Goal: Task Accomplishment & Management: Use online tool/utility

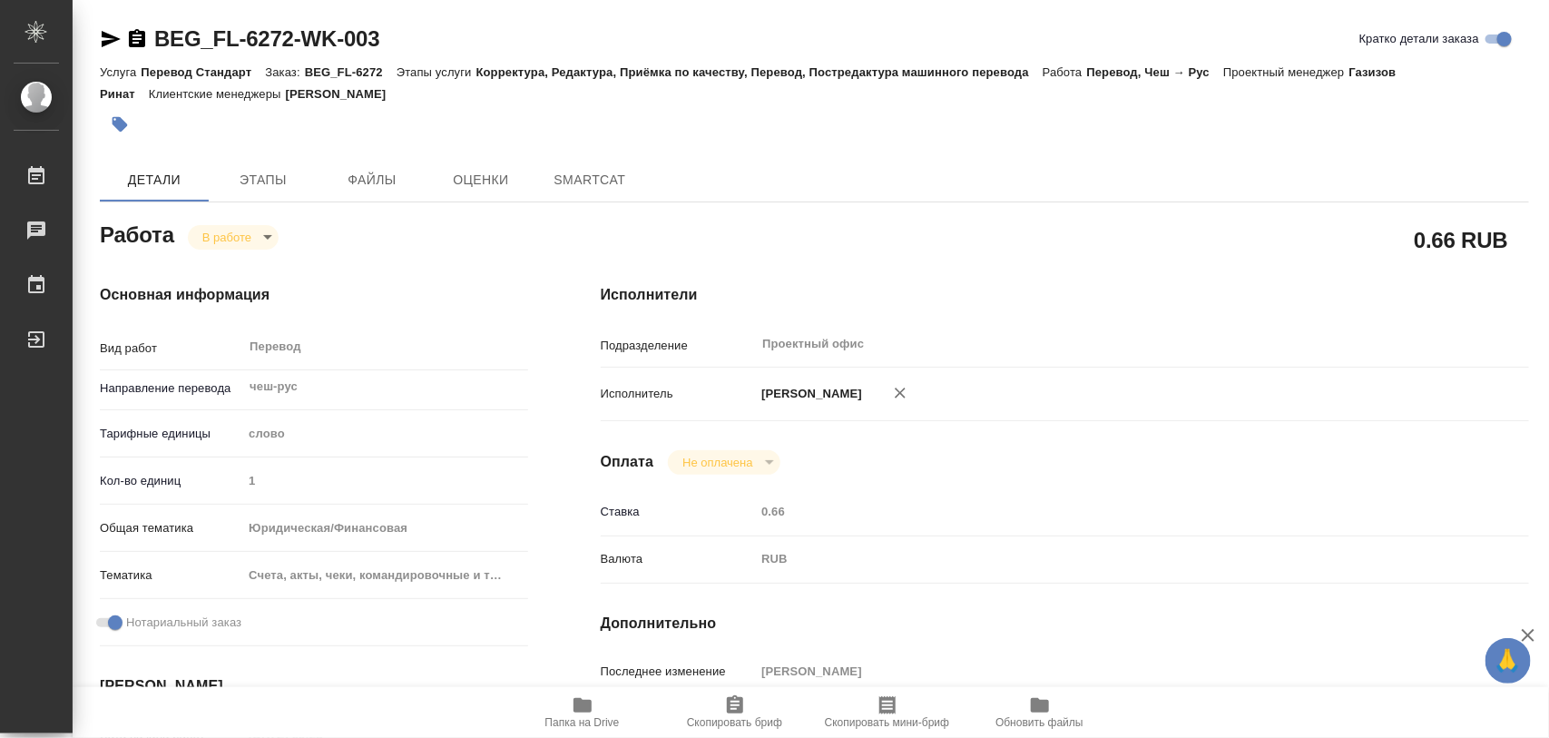
type textarea "x"
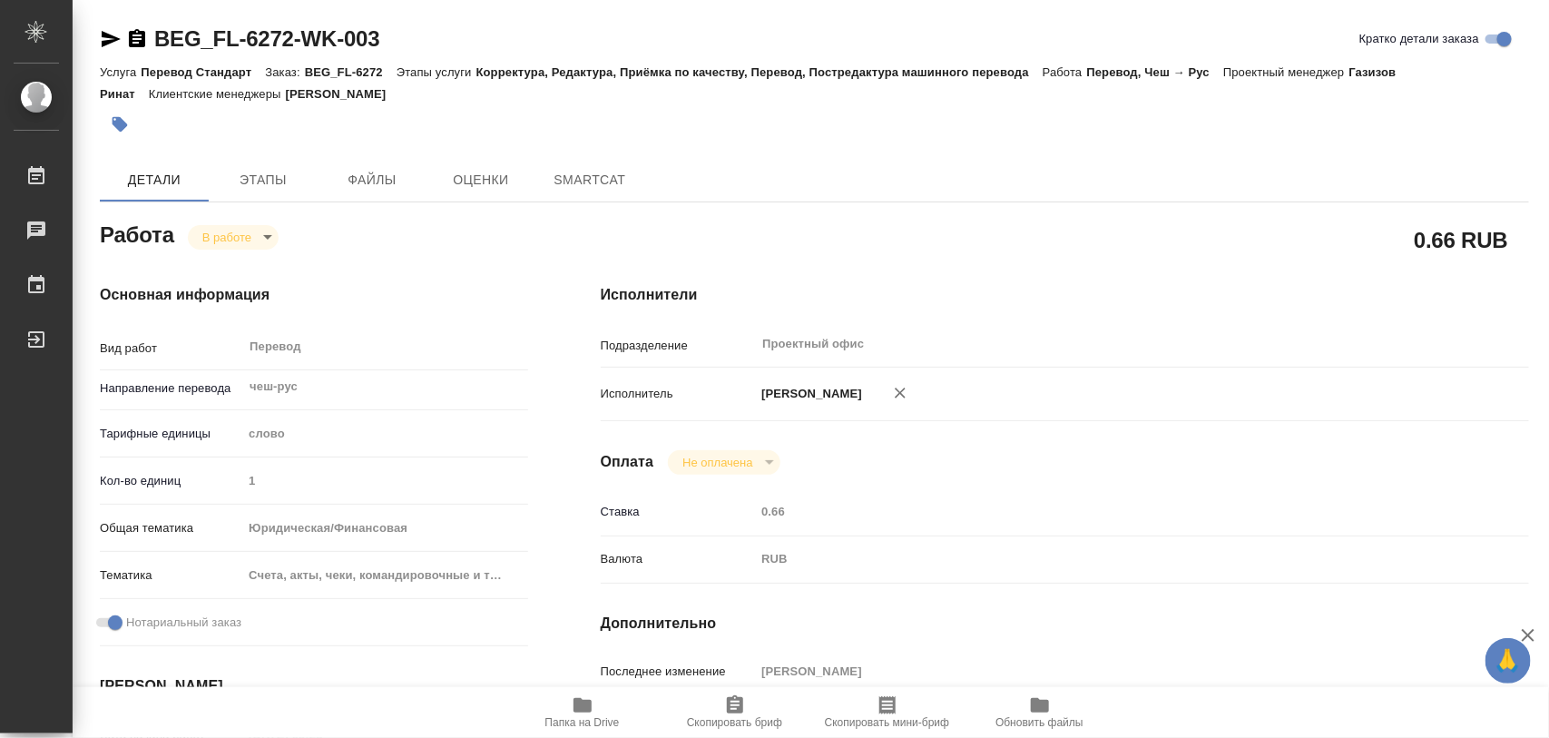
type textarea "x"
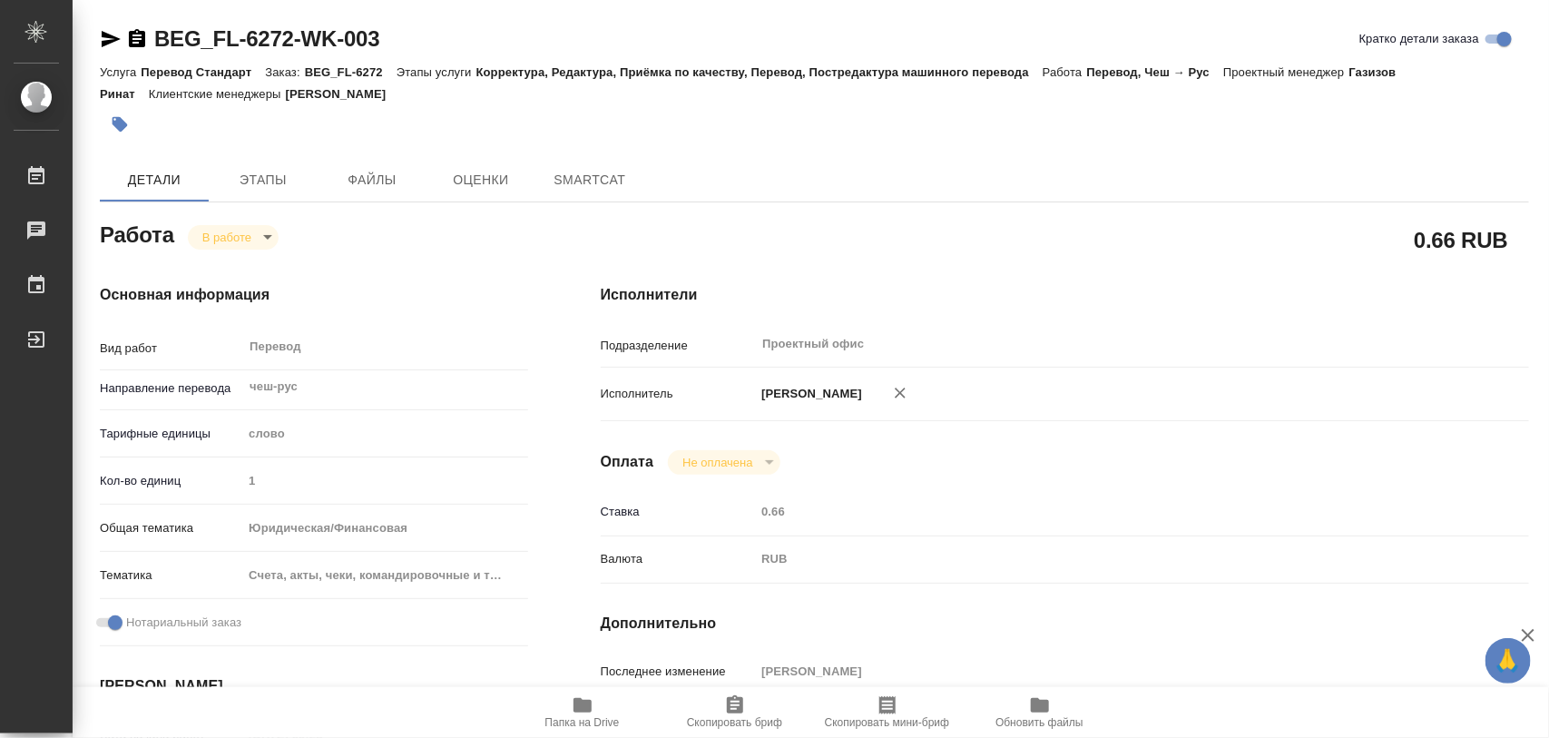
type textarea "x"
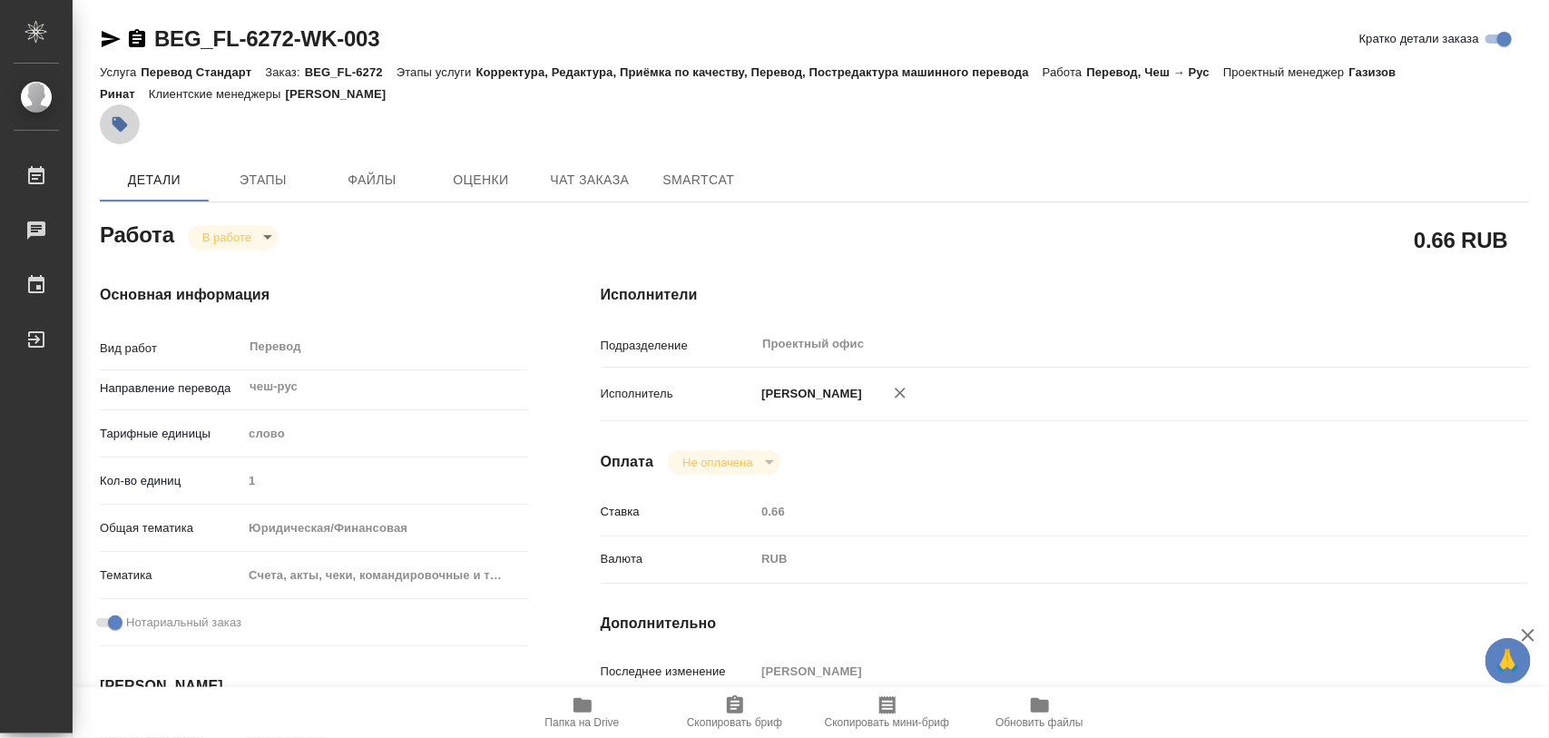
click at [119, 122] on icon "button" at bounding box center [120, 124] width 15 height 15
type textarea "x"
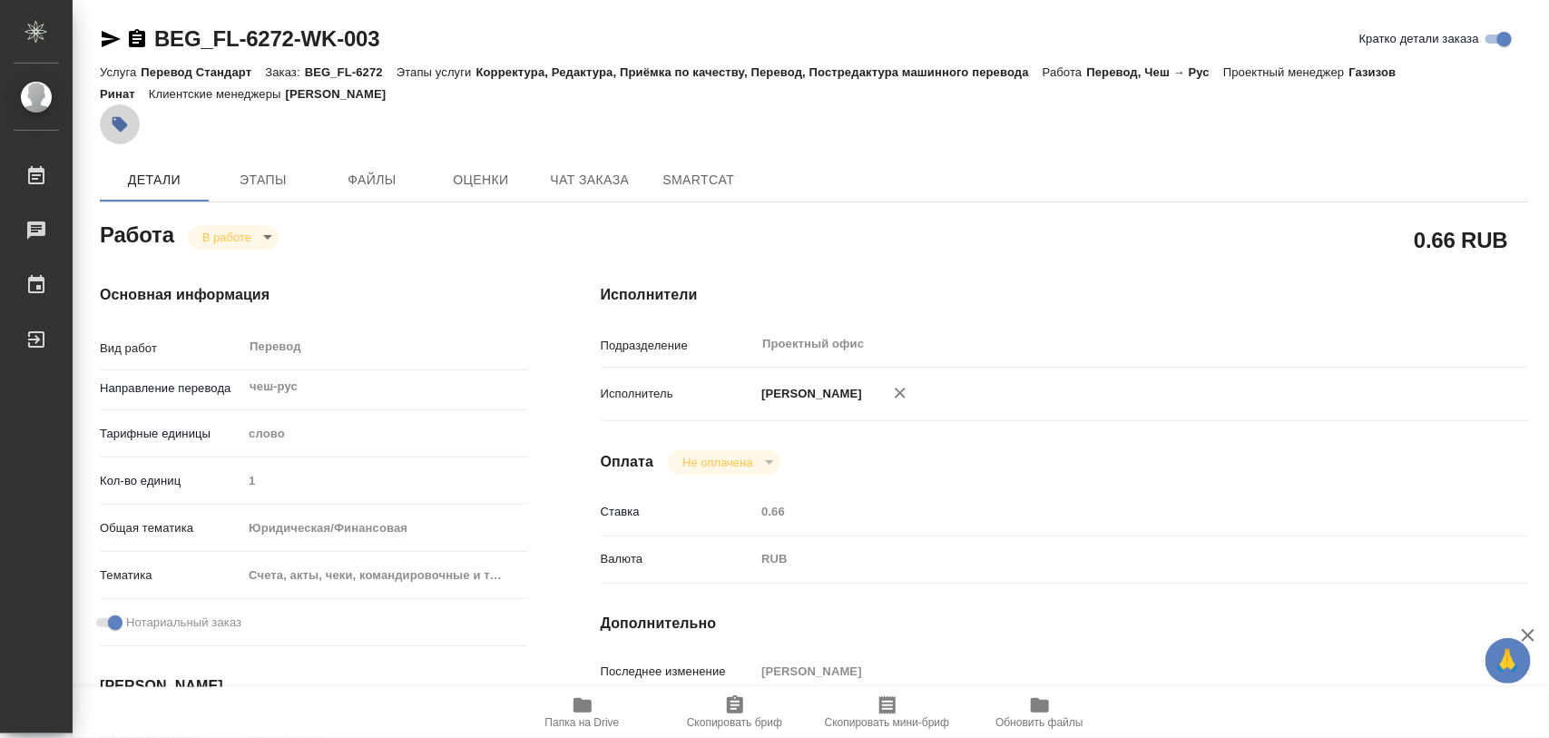
type textarea "x"
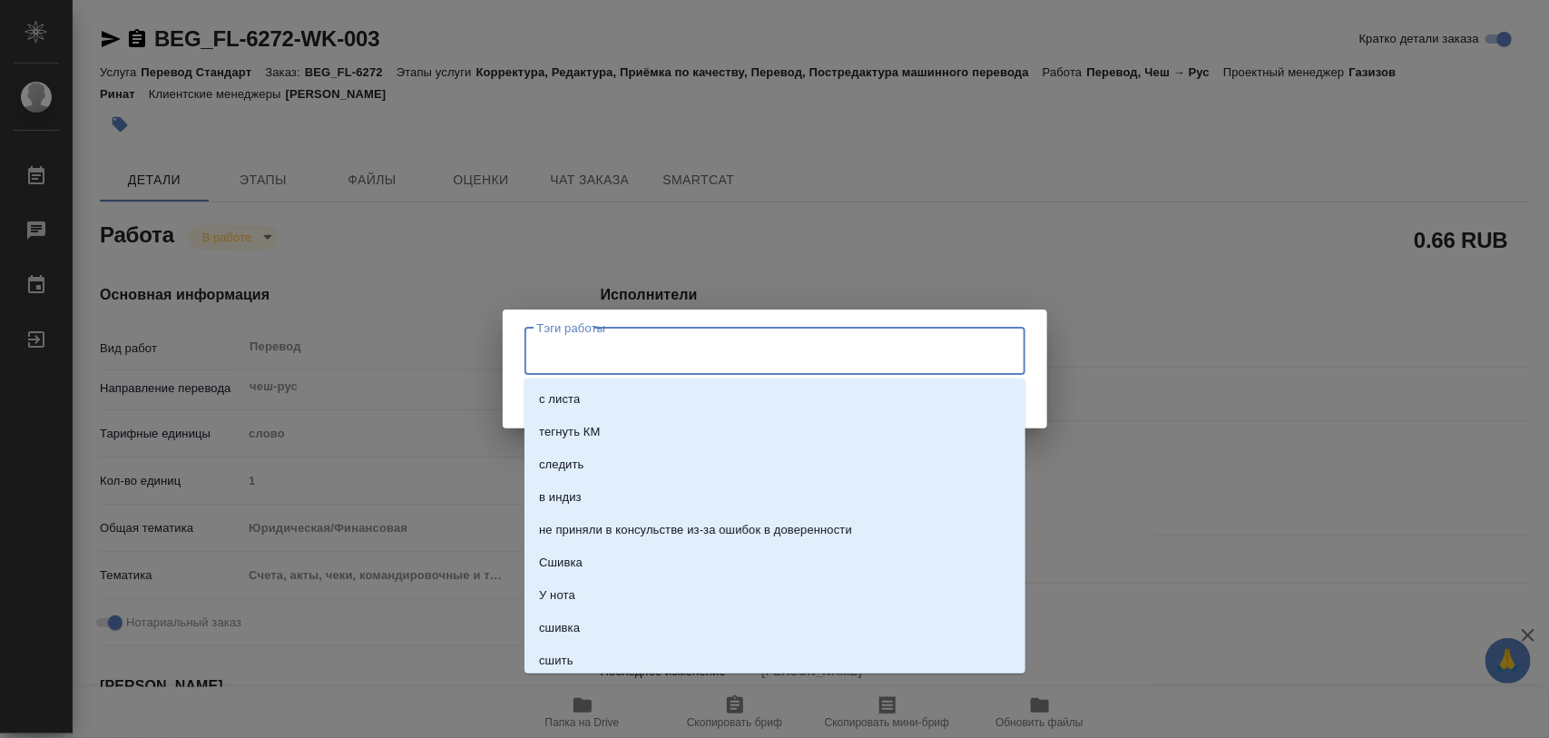
click at [582, 360] on input "Тэги работы" at bounding box center [758, 351] width 450 height 31
type textarea "x"
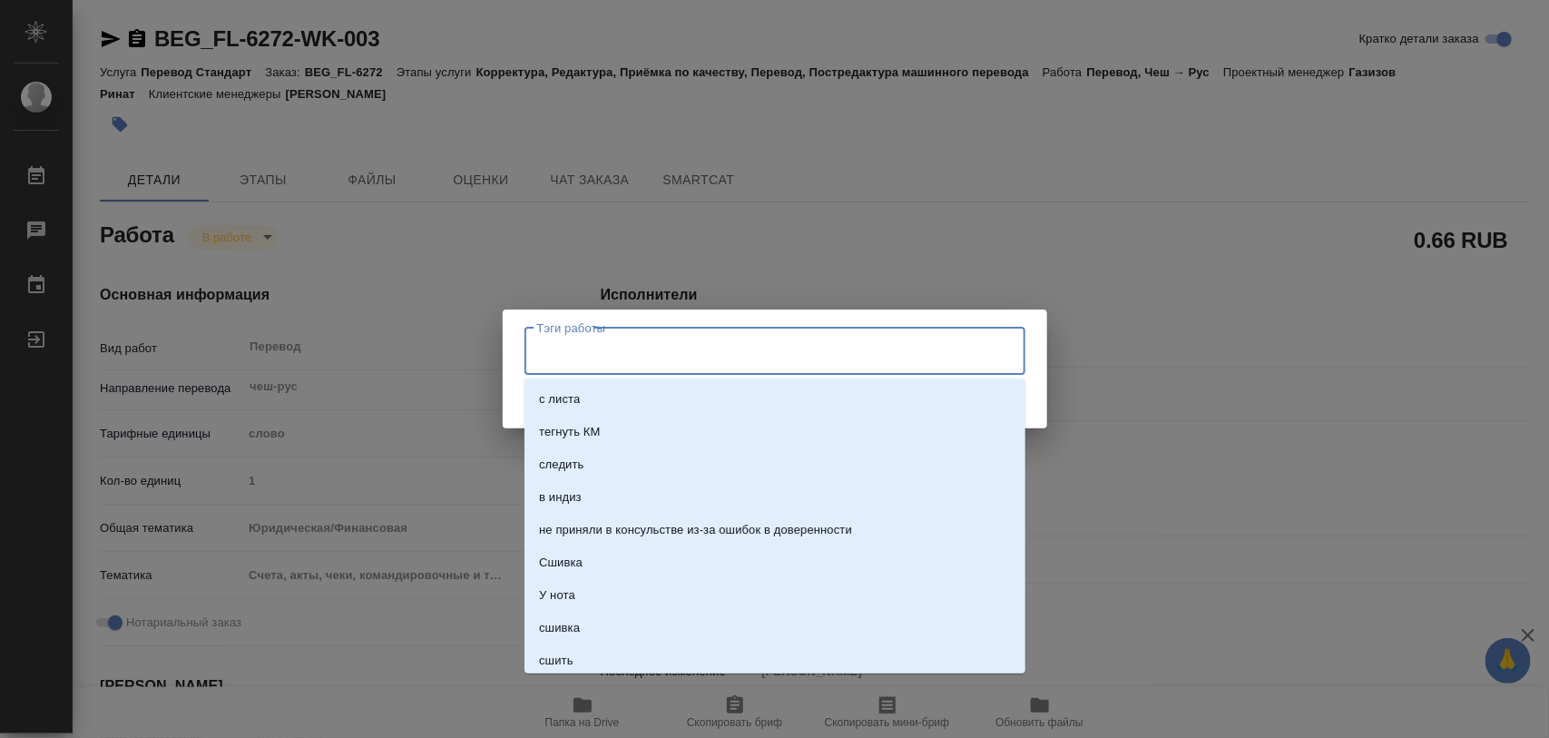
type textarea "x"
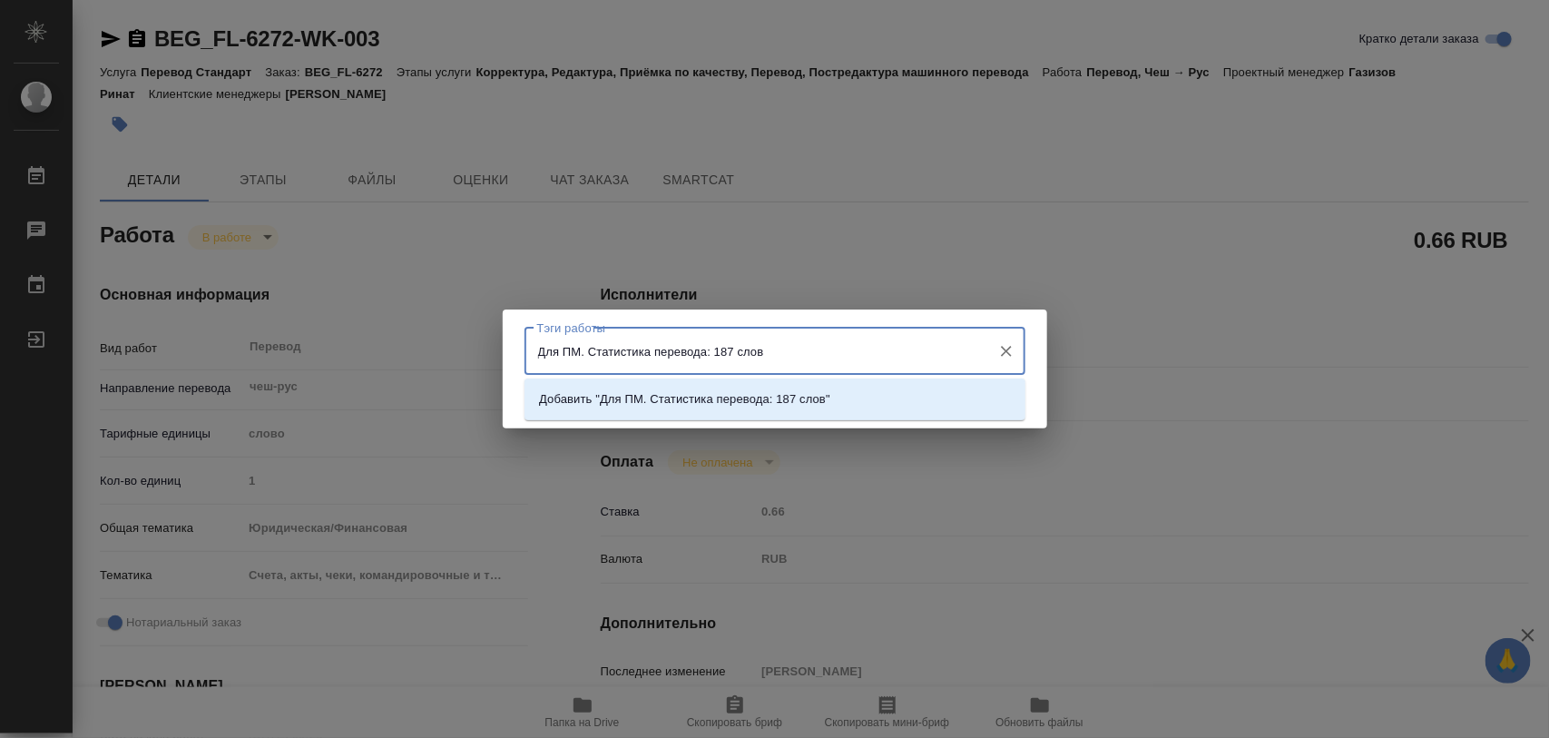
type input "Для ПМ. Статистика перевода: 187 слов."
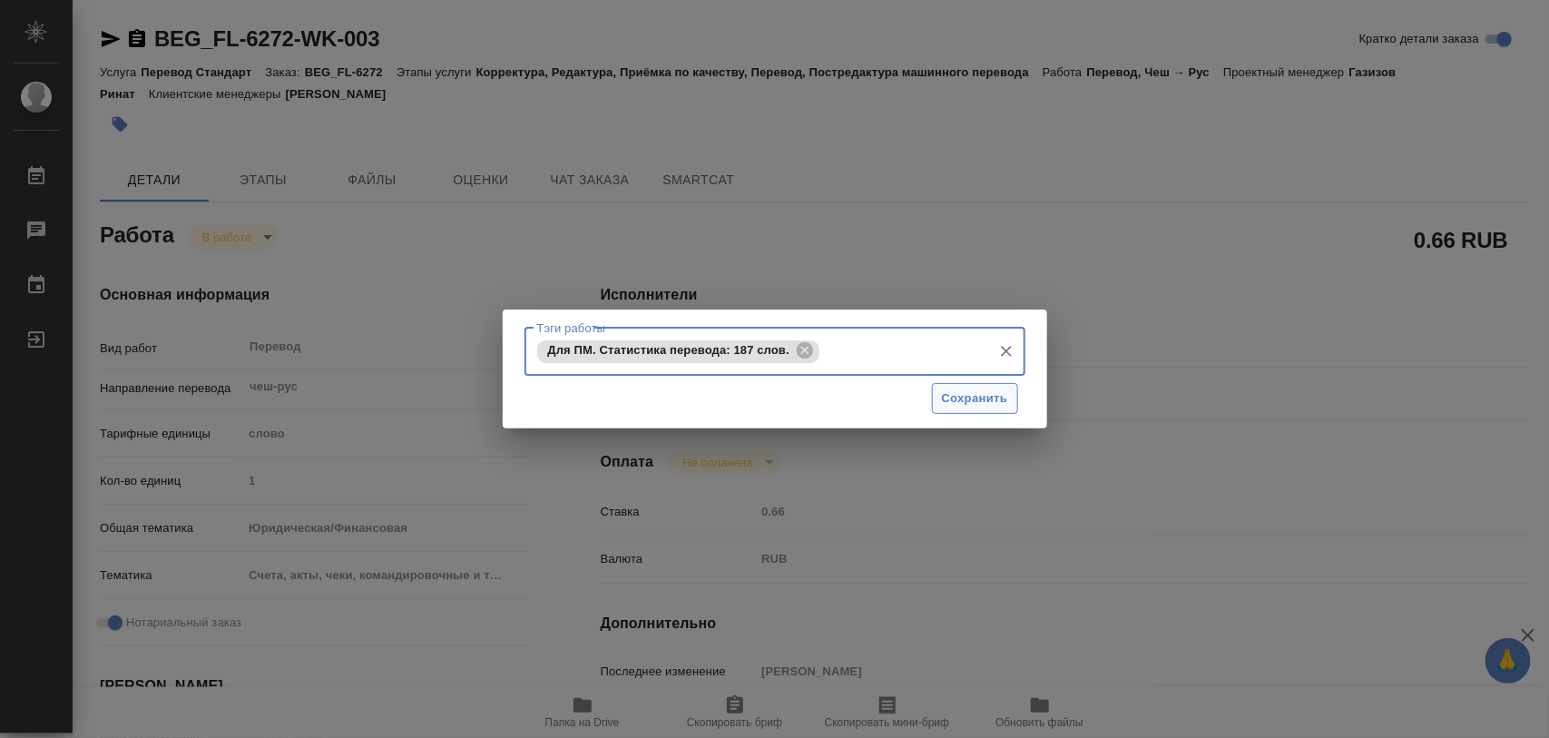
click at [995, 400] on span "Сохранить" at bounding box center [975, 398] width 66 height 21
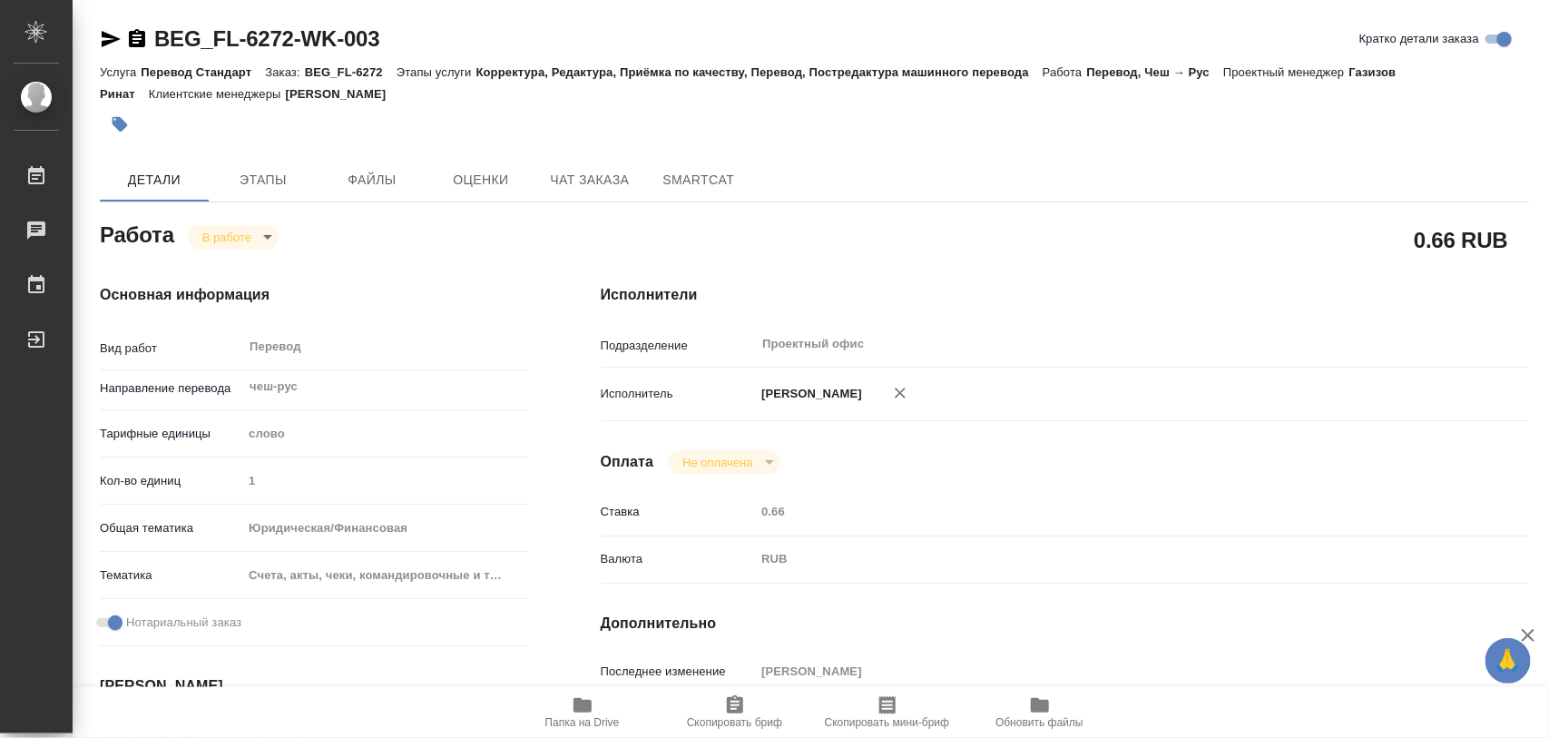
type input "inProgress"
type textarea "Перевод"
type textarea "x"
type input "чеш-рус"
type input "5a8b1489cc6b4906c91bfd90"
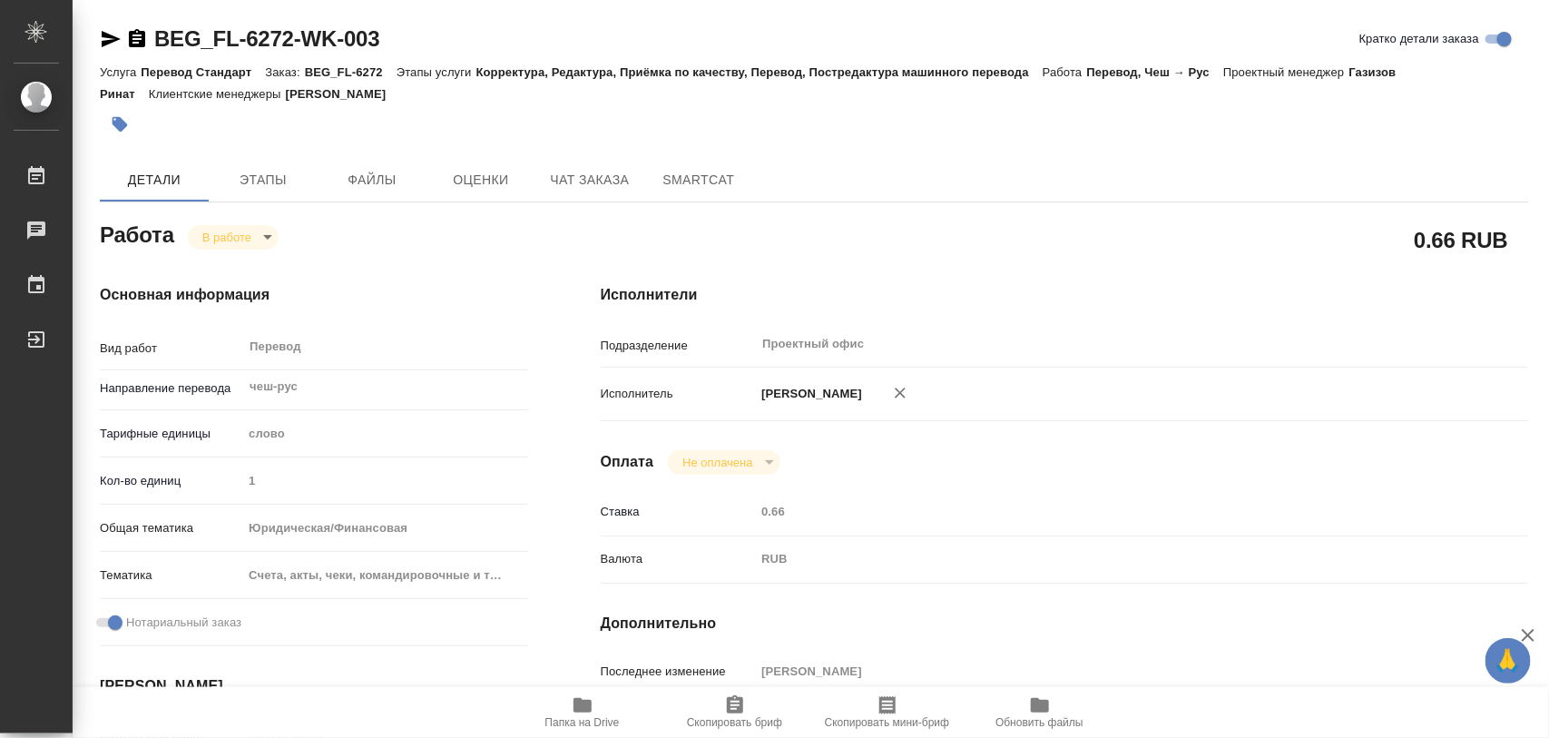
type input "1"
type input "yr-fn"
type input "5f647205b73bc97568ca66c0"
checkbox input "true"
type input "11.09.2025 09:23"
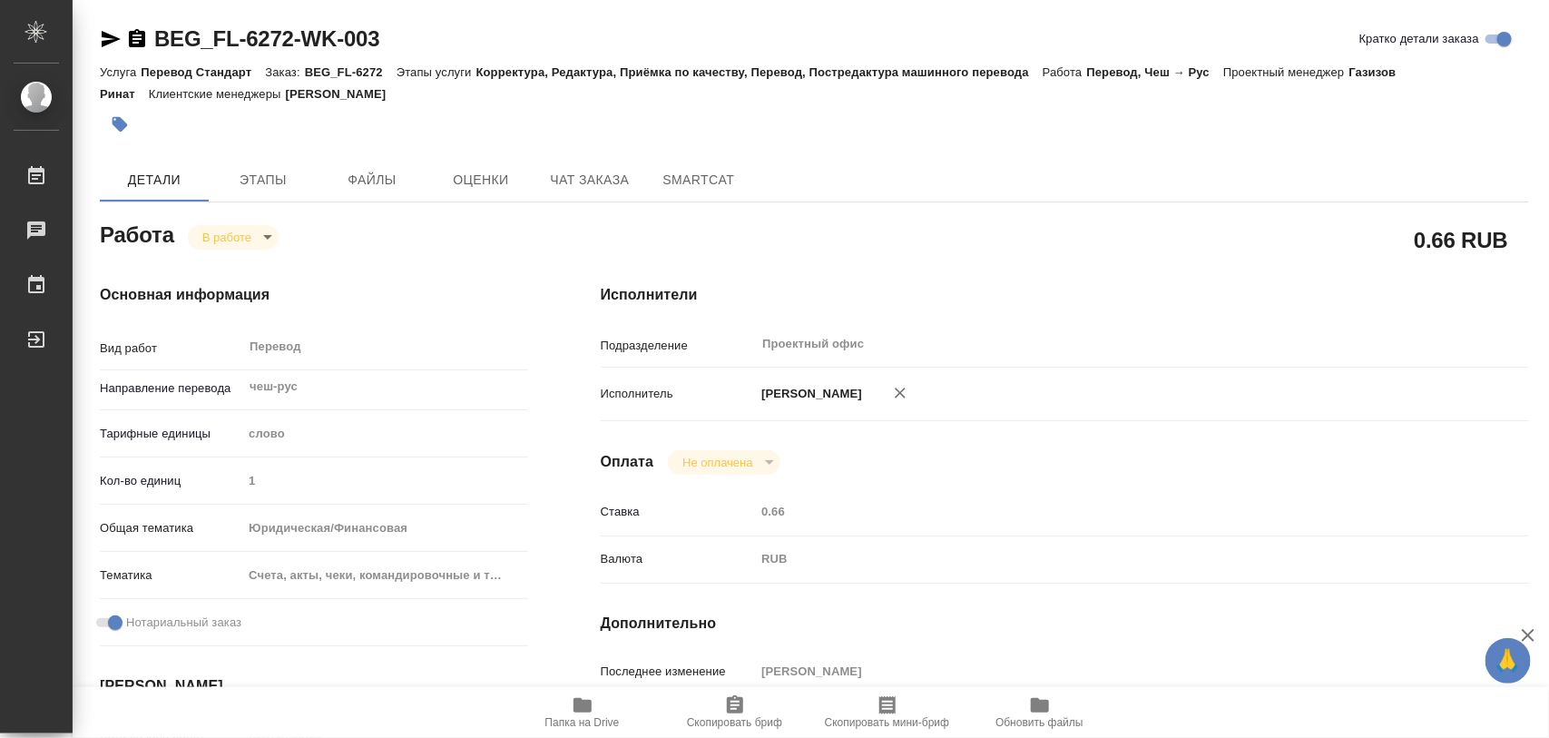
type input "11.09.2025 13:50"
type input "12.09.2025 12:00"
type input "12.09.2025 13:00"
type input "Проектный офис"
type input "notPayed"
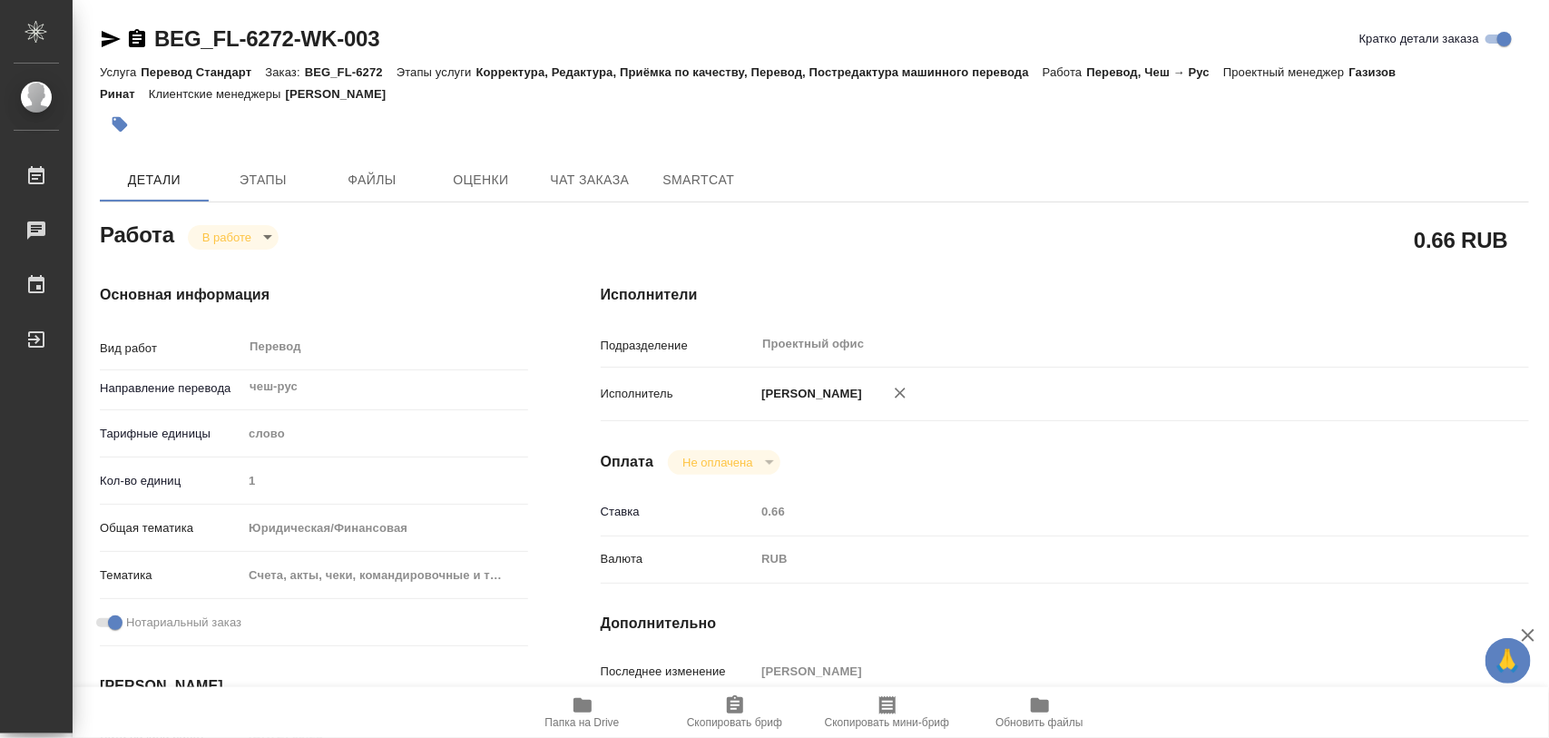
type input "0.66"
type input "RUB"
type input "[PERSON_NAME]"
type textarea "x"
type textarea "/Clients/FL_BEG/Orders/BEG_FL-6272/Translated/BEG_FL-6272-WK-003"
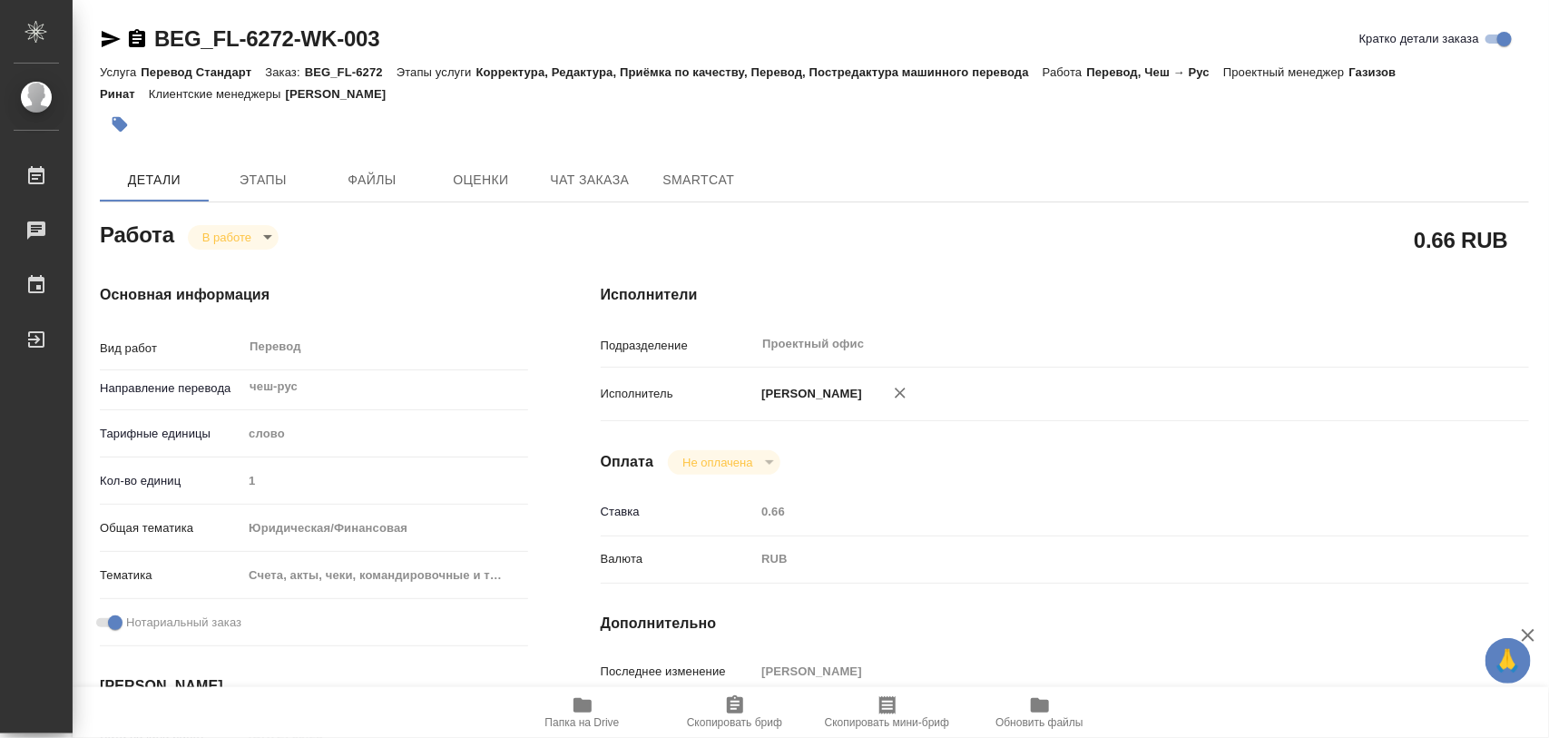
type textarea "x"
type input "BEG_FL-6272"
type input "Перевод Стандарт"
type input "Корректура, Редактура, Приёмка по качеству, Перевод, Постредактура машинного пе…"
type input "Антонова Кристина"
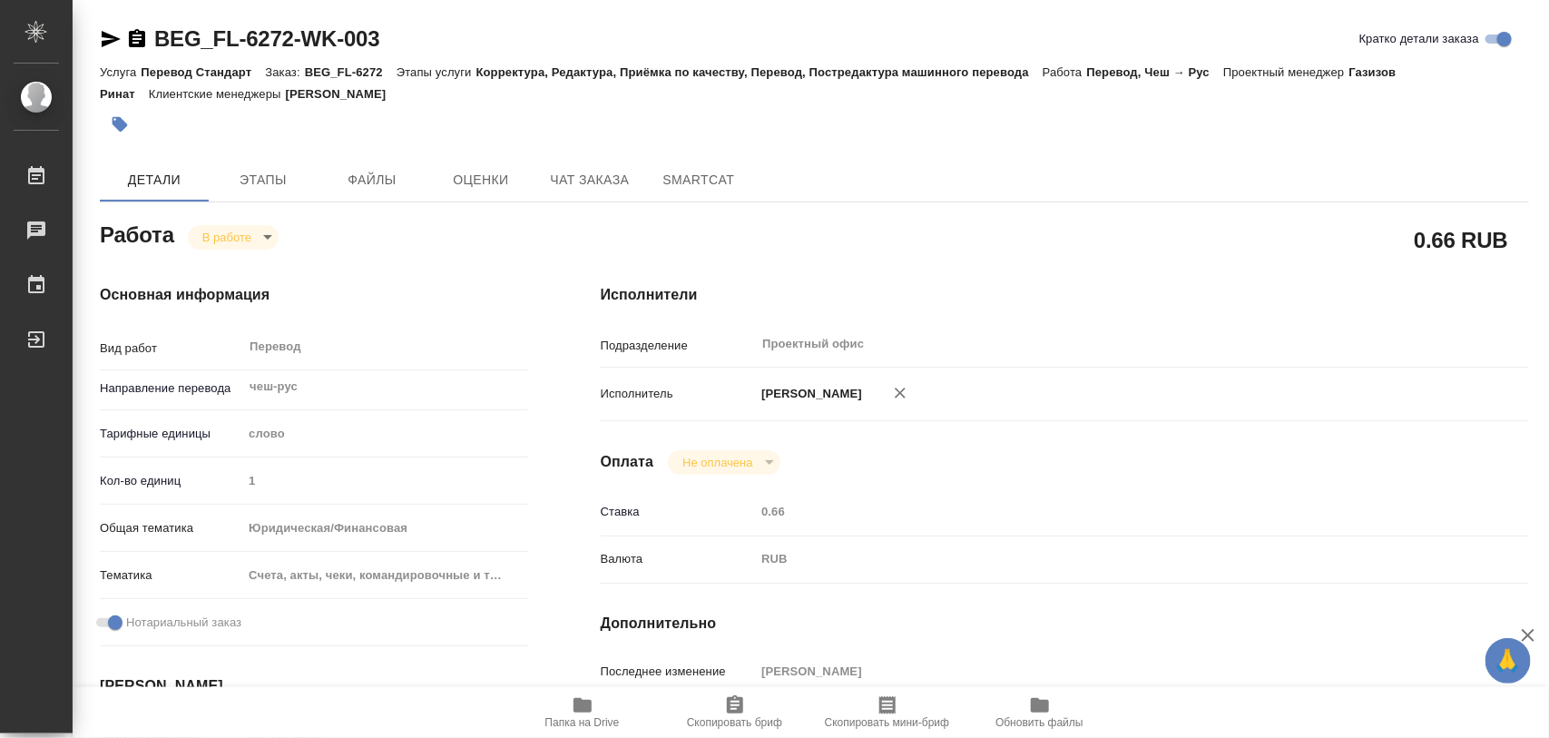
type input "[PERSON_NAME]"
type input "/Clients/FL_BEG/Orders/BEG_FL-6272"
type textarea "x"
type textarea "Василий Гутьеррес Неклюдов"
type textarea "x"
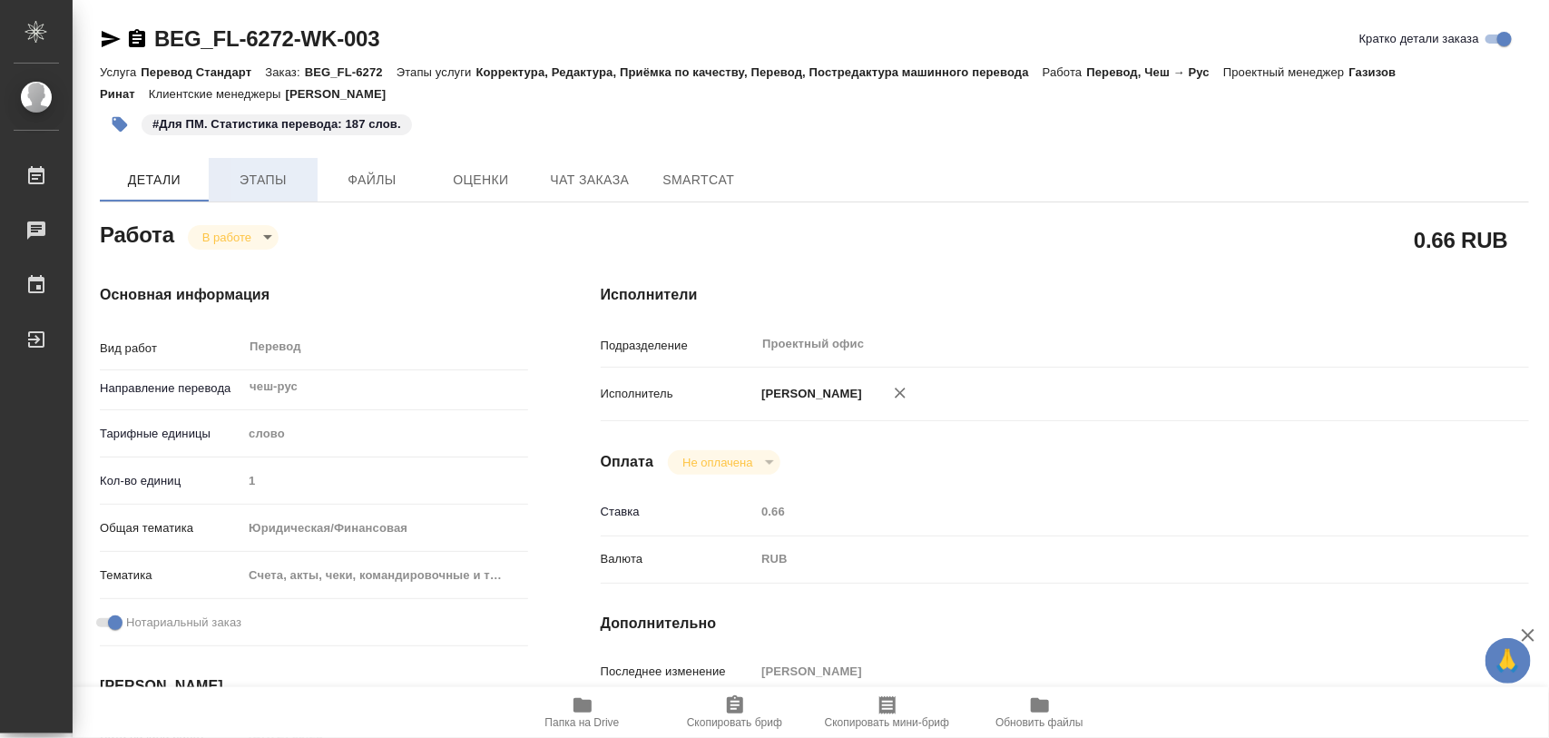
type textarea "x"
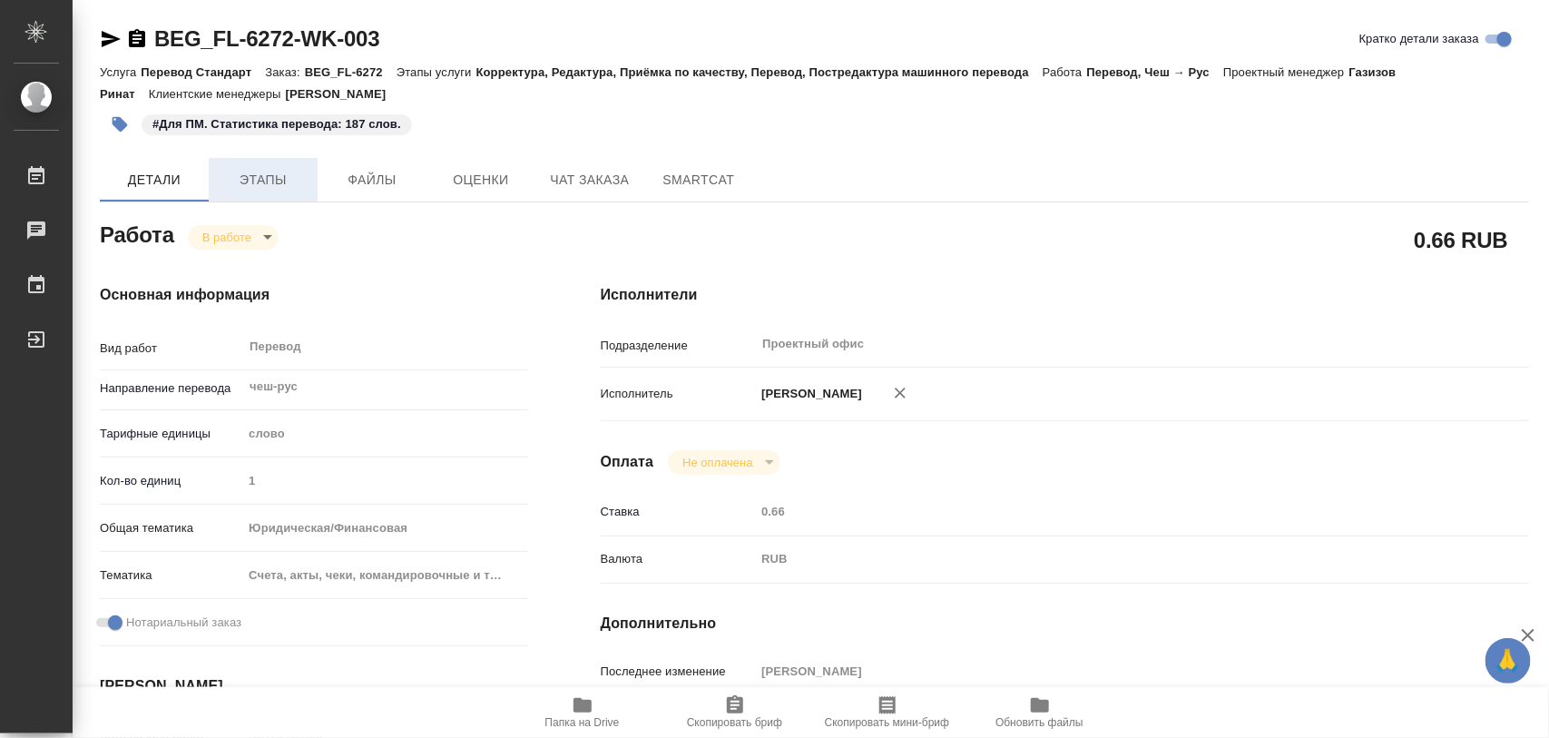
type textarea "x"
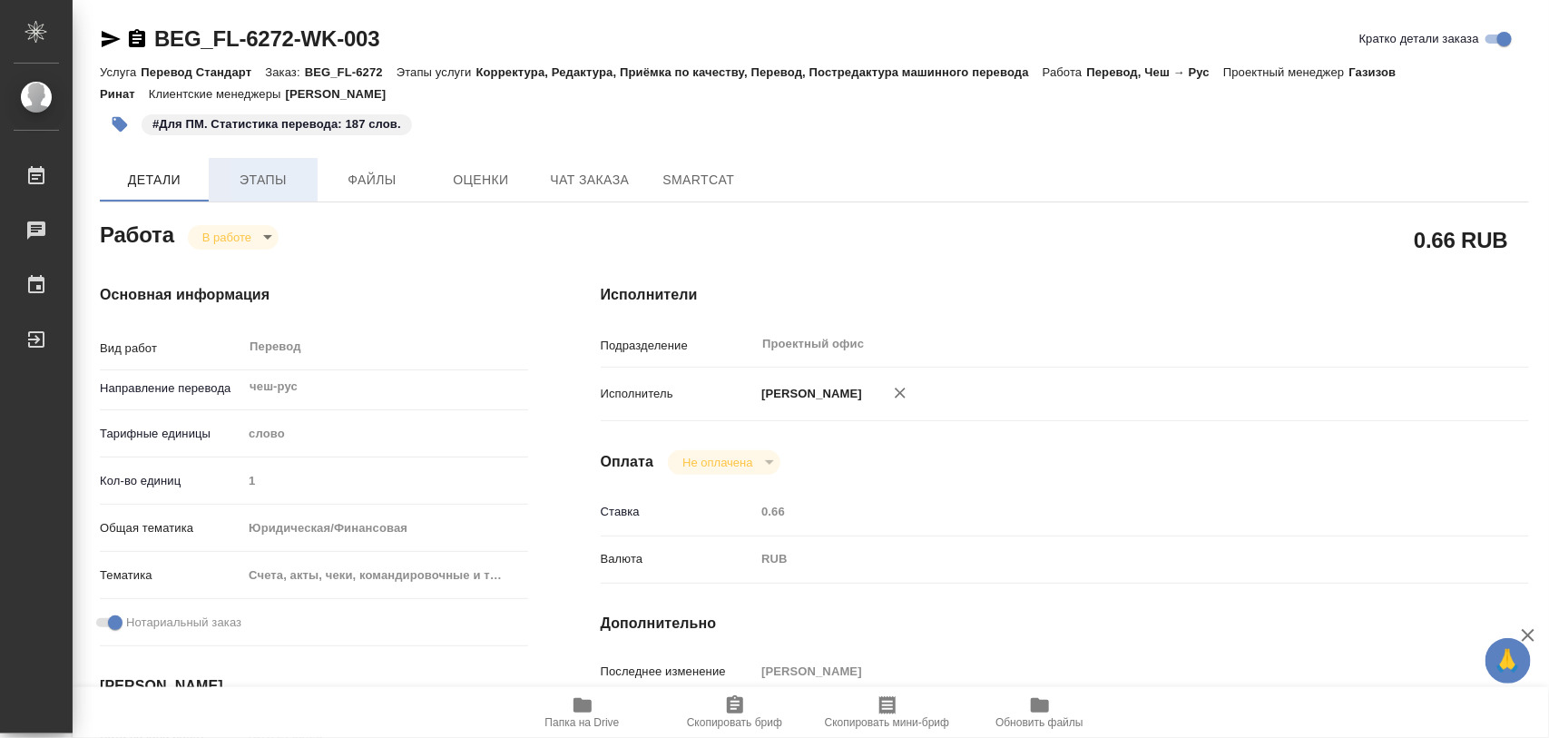
type textarea "x"
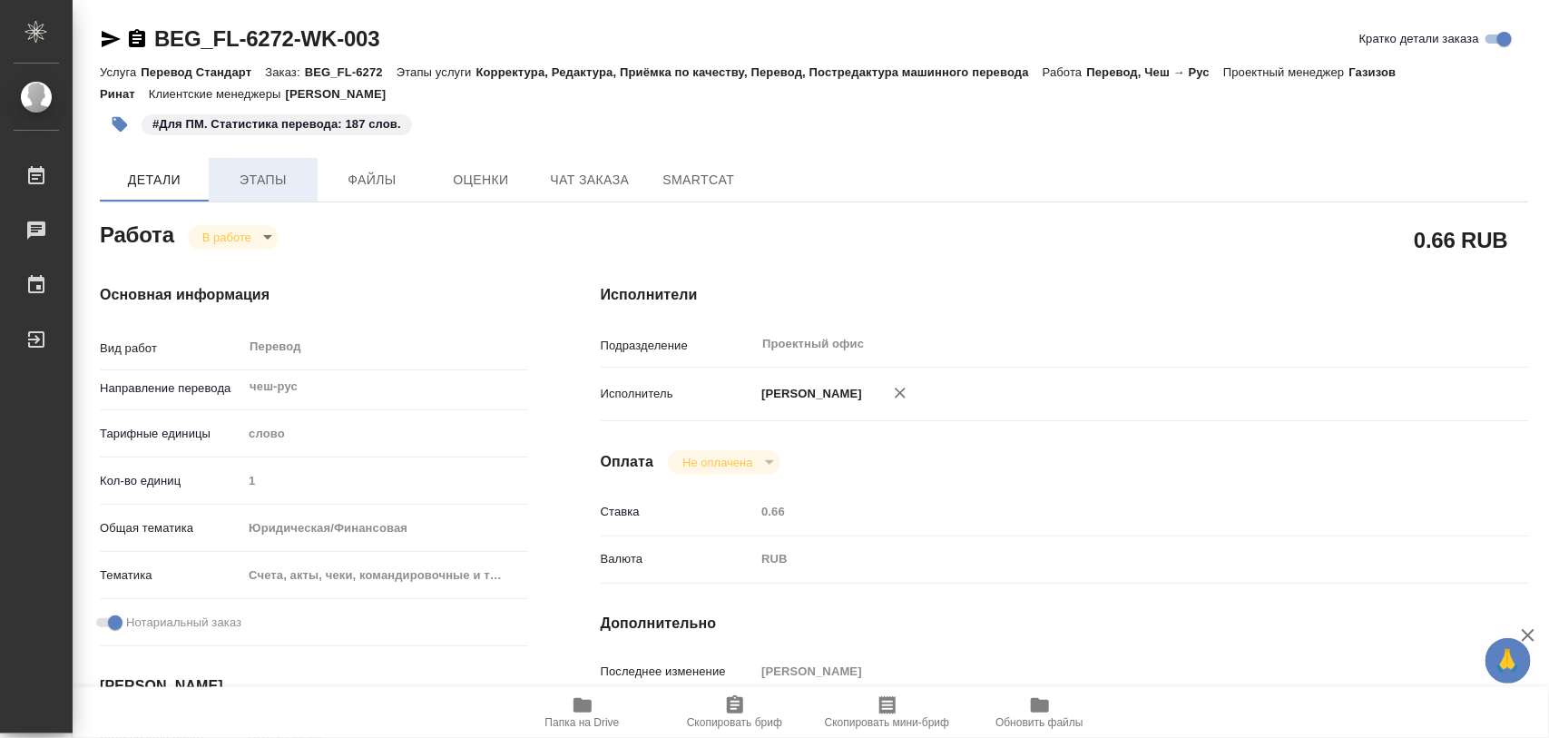
click at [273, 182] on span "Этапы" at bounding box center [263, 180] width 87 height 23
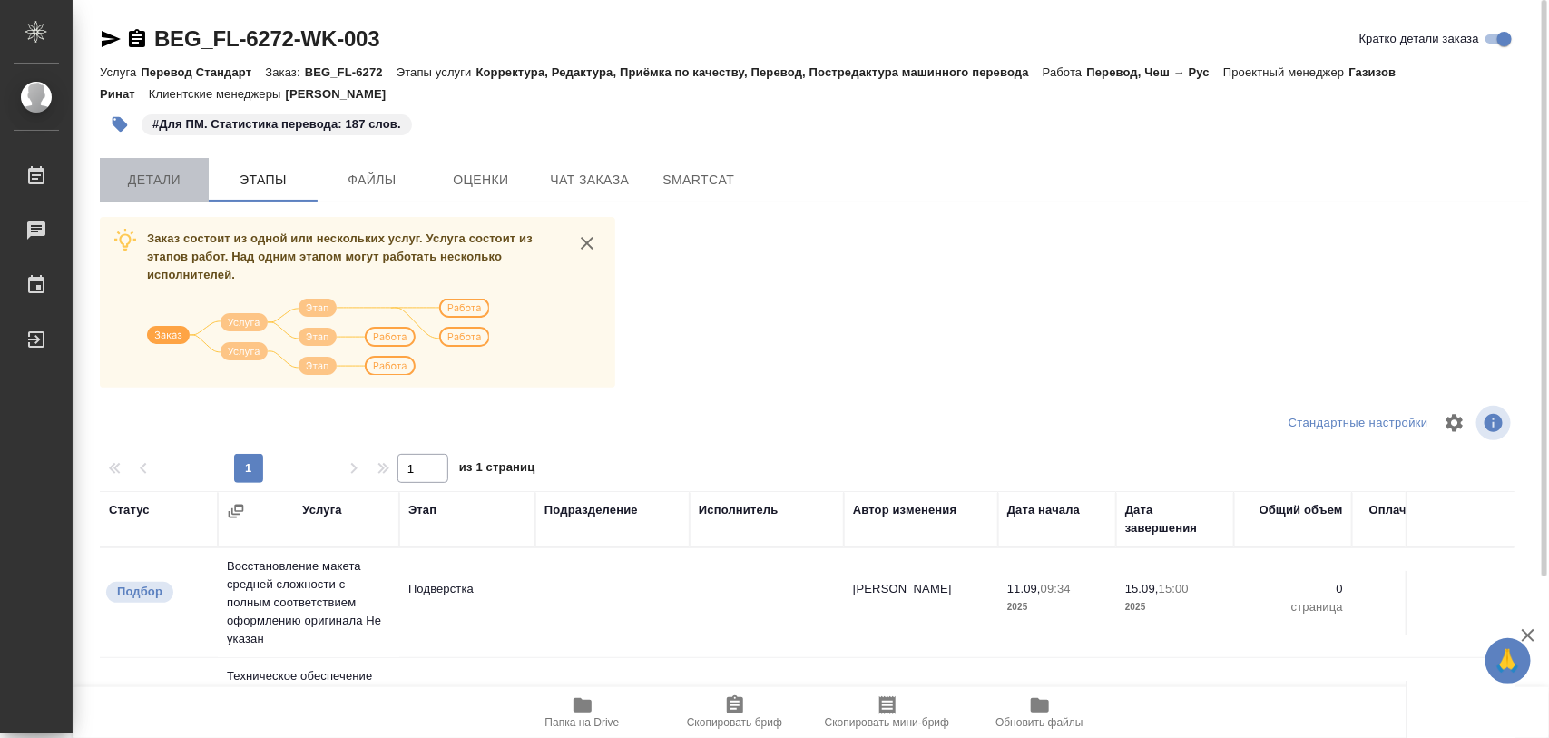
click at [161, 186] on span "Детали" at bounding box center [154, 180] width 87 height 23
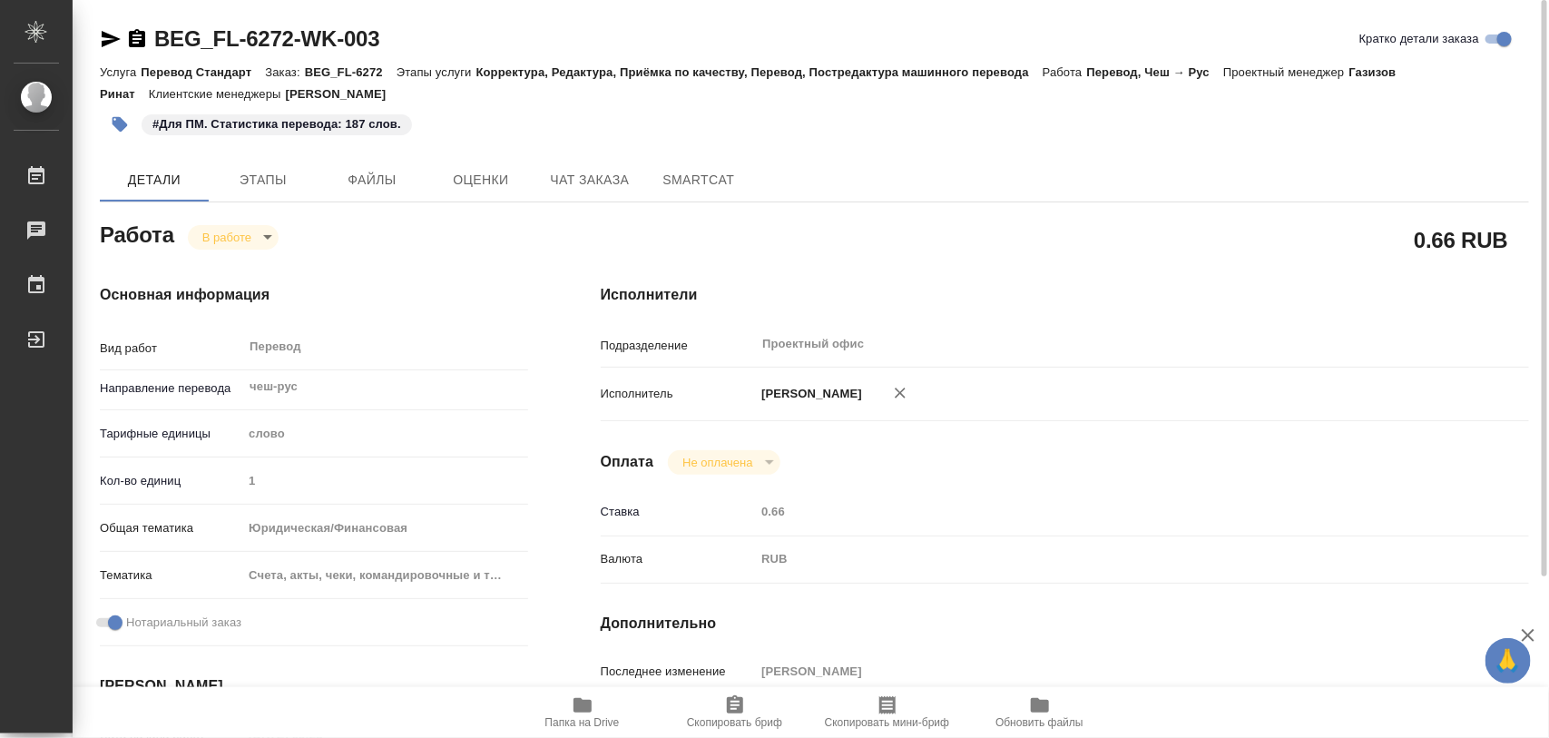
type textarea "x"
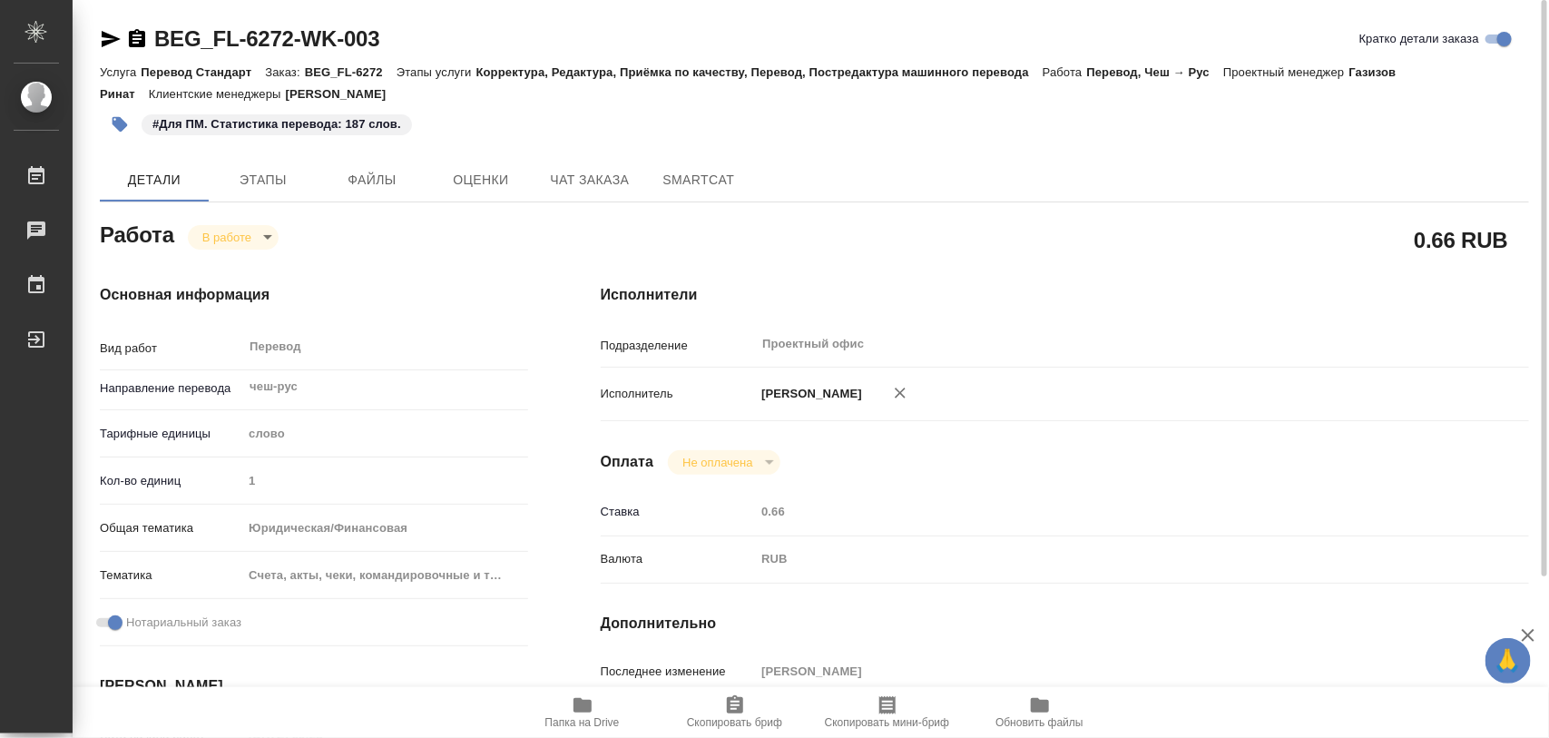
type textarea "x"
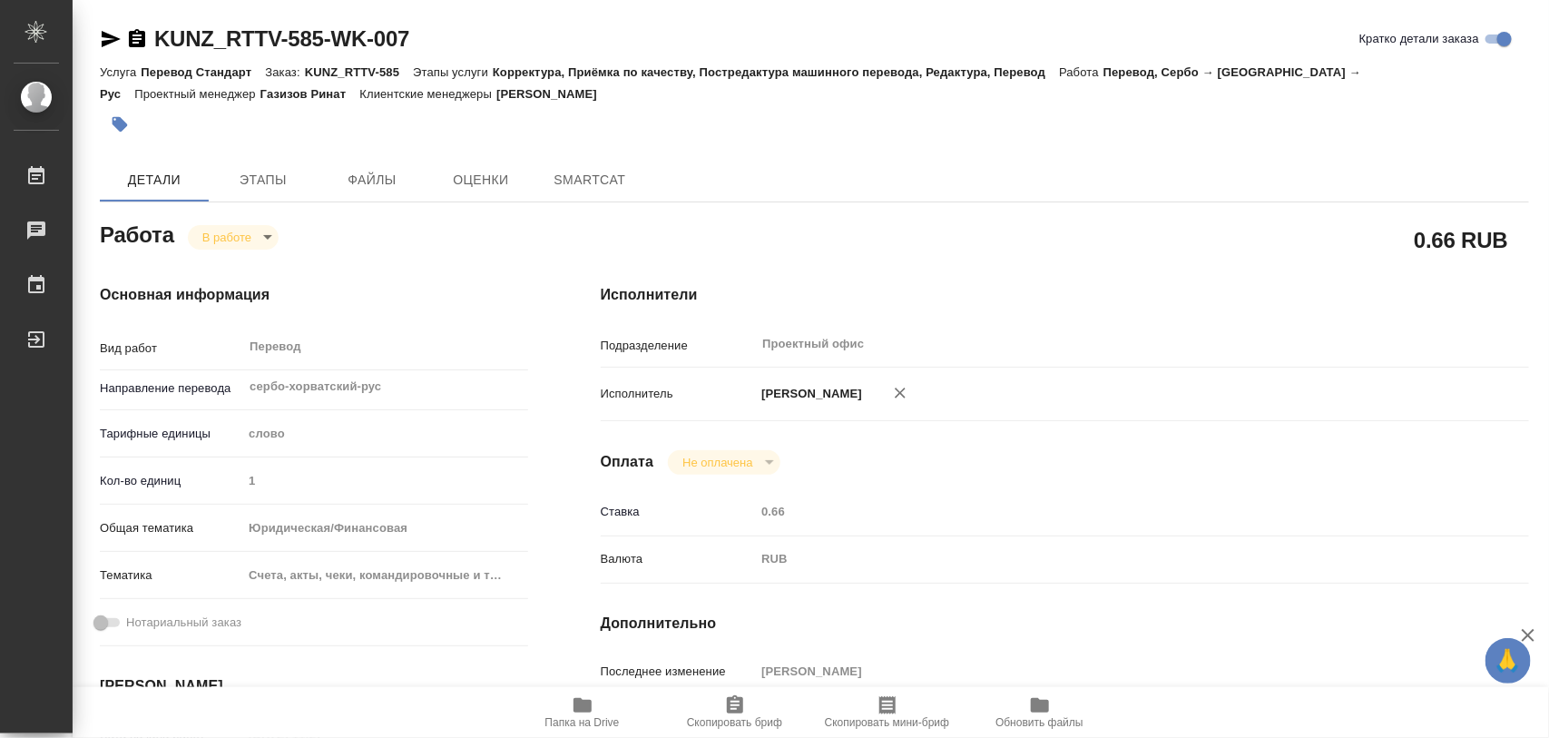
type textarea "x"
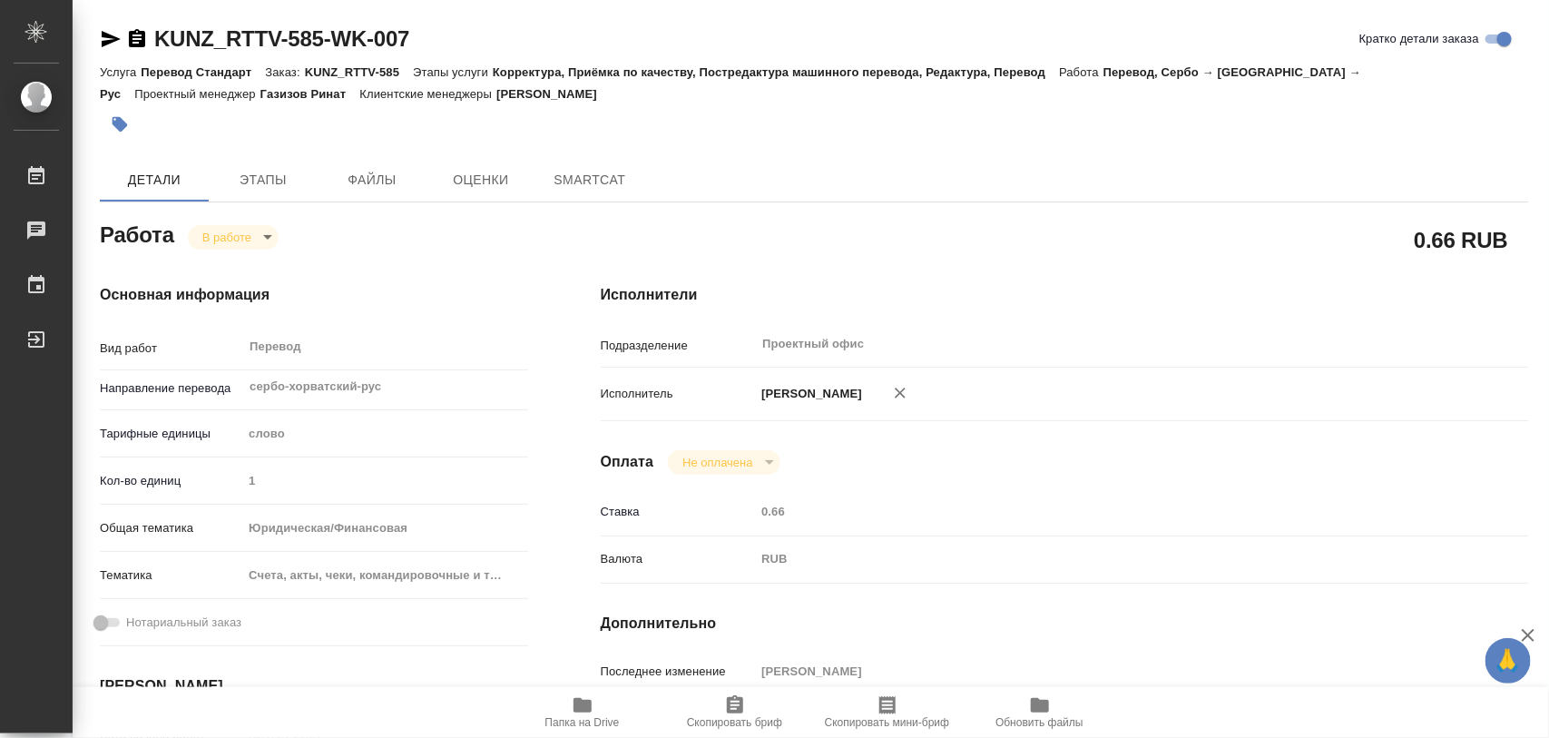
type textarea "x"
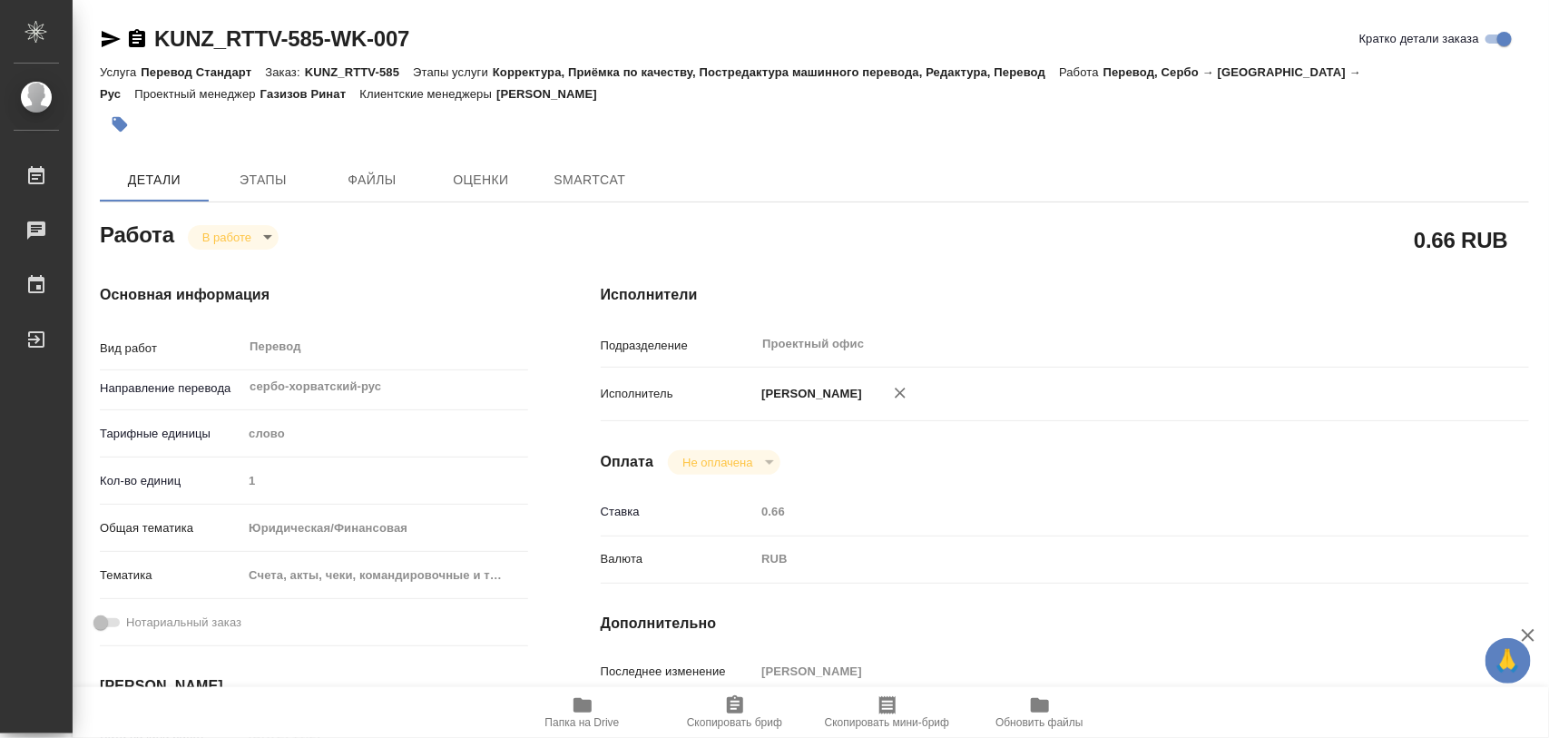
type textarea "x"
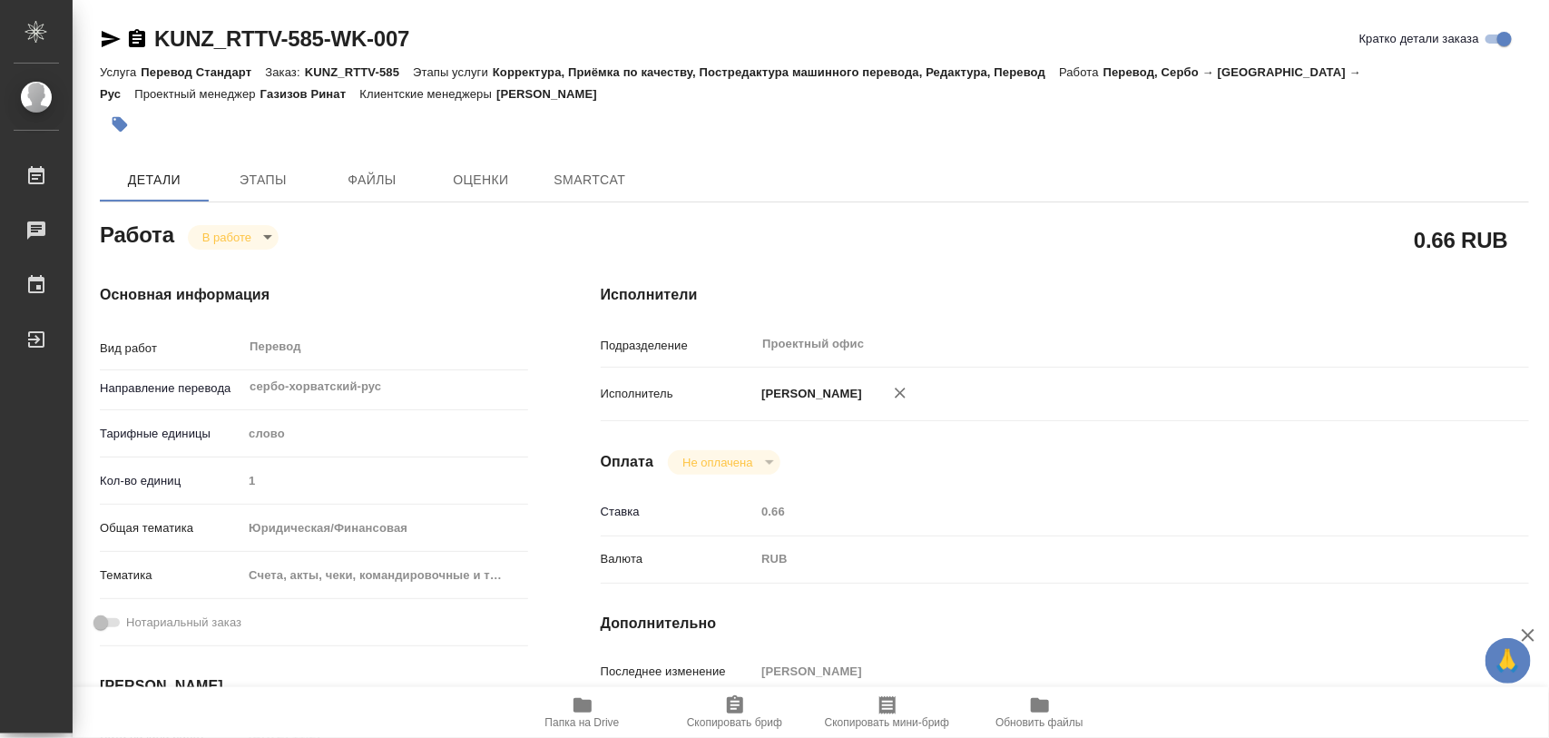
scroll to position [227, 0]
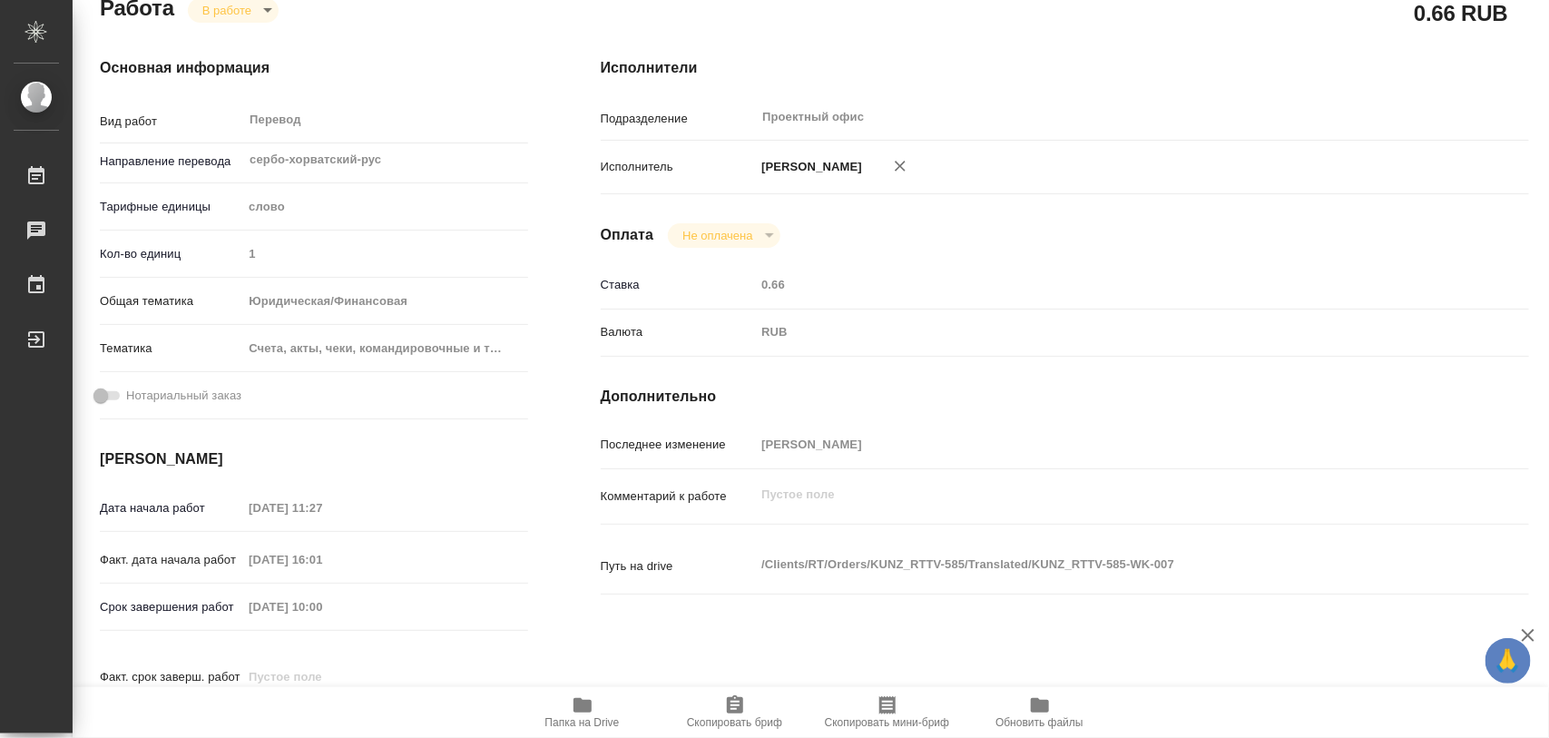
type textarea "x"
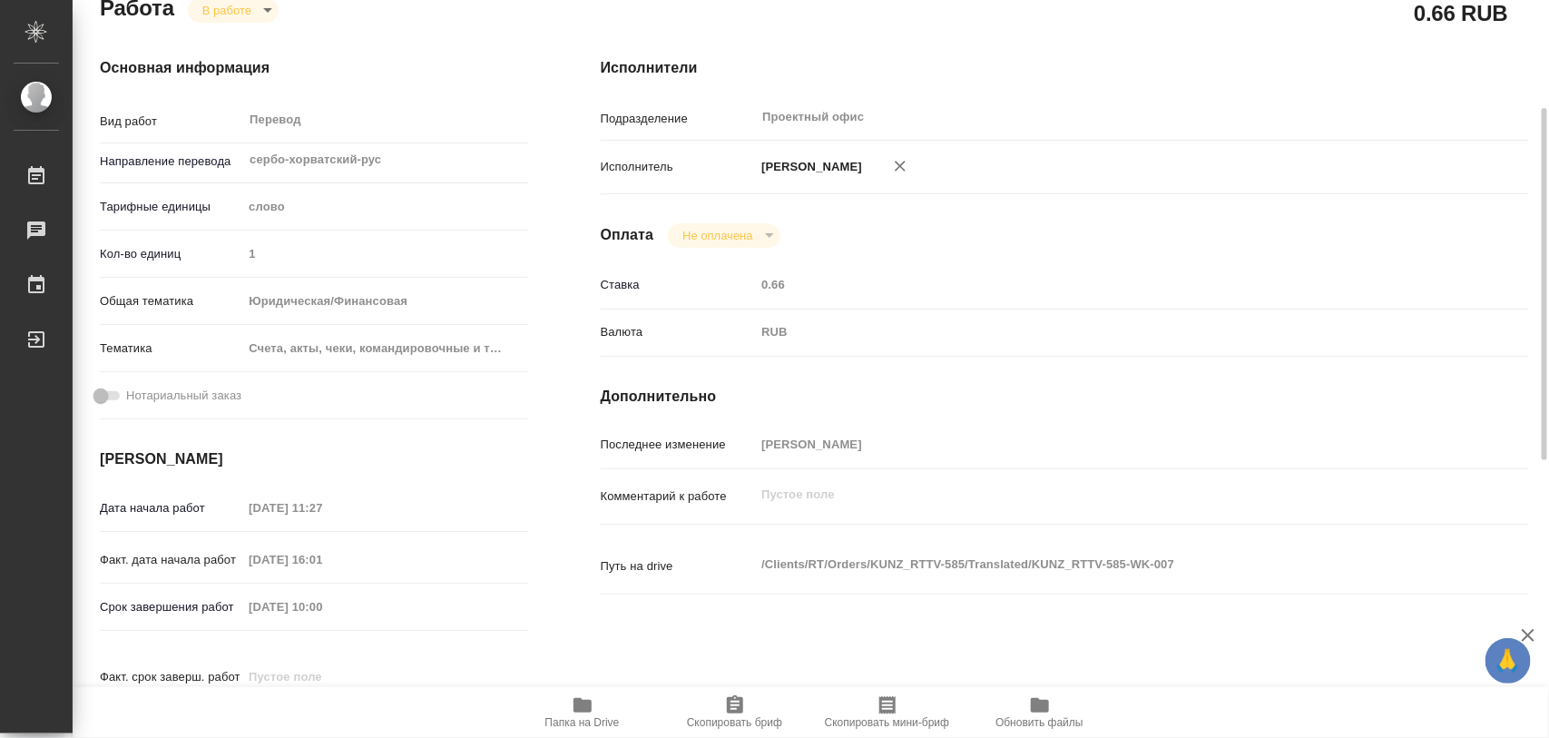
type textarea "x"
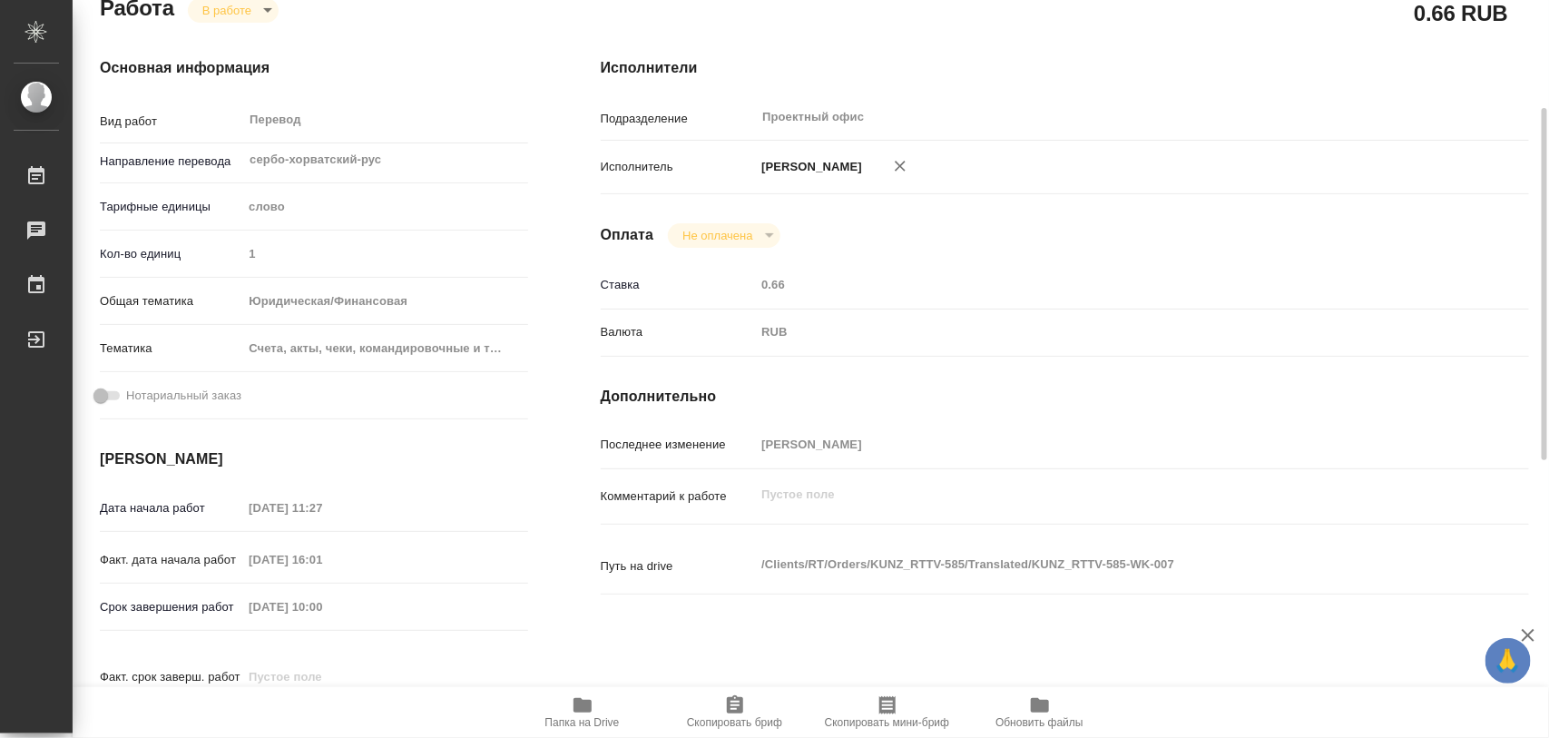
type textarea "x"
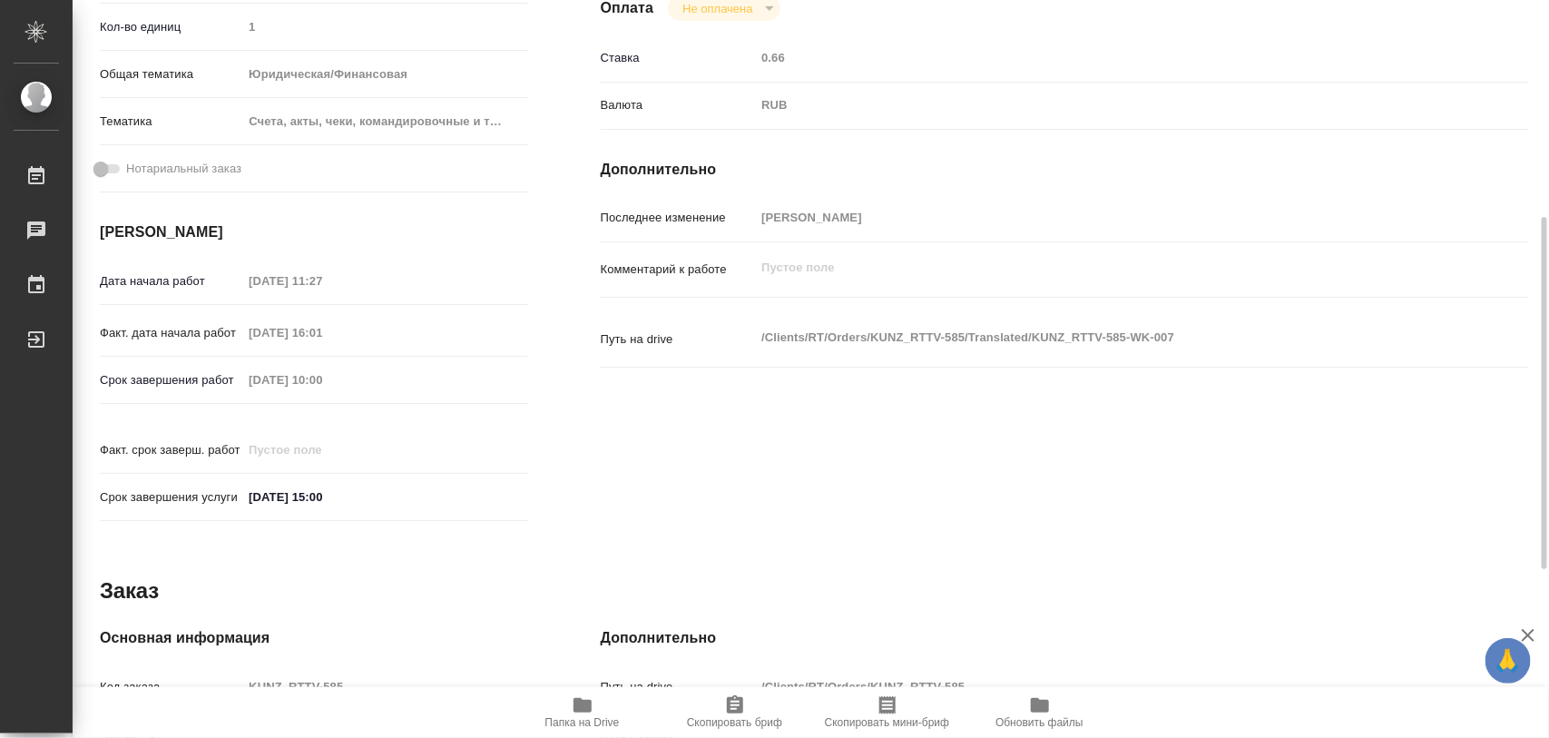
scroll to position [0, 0]
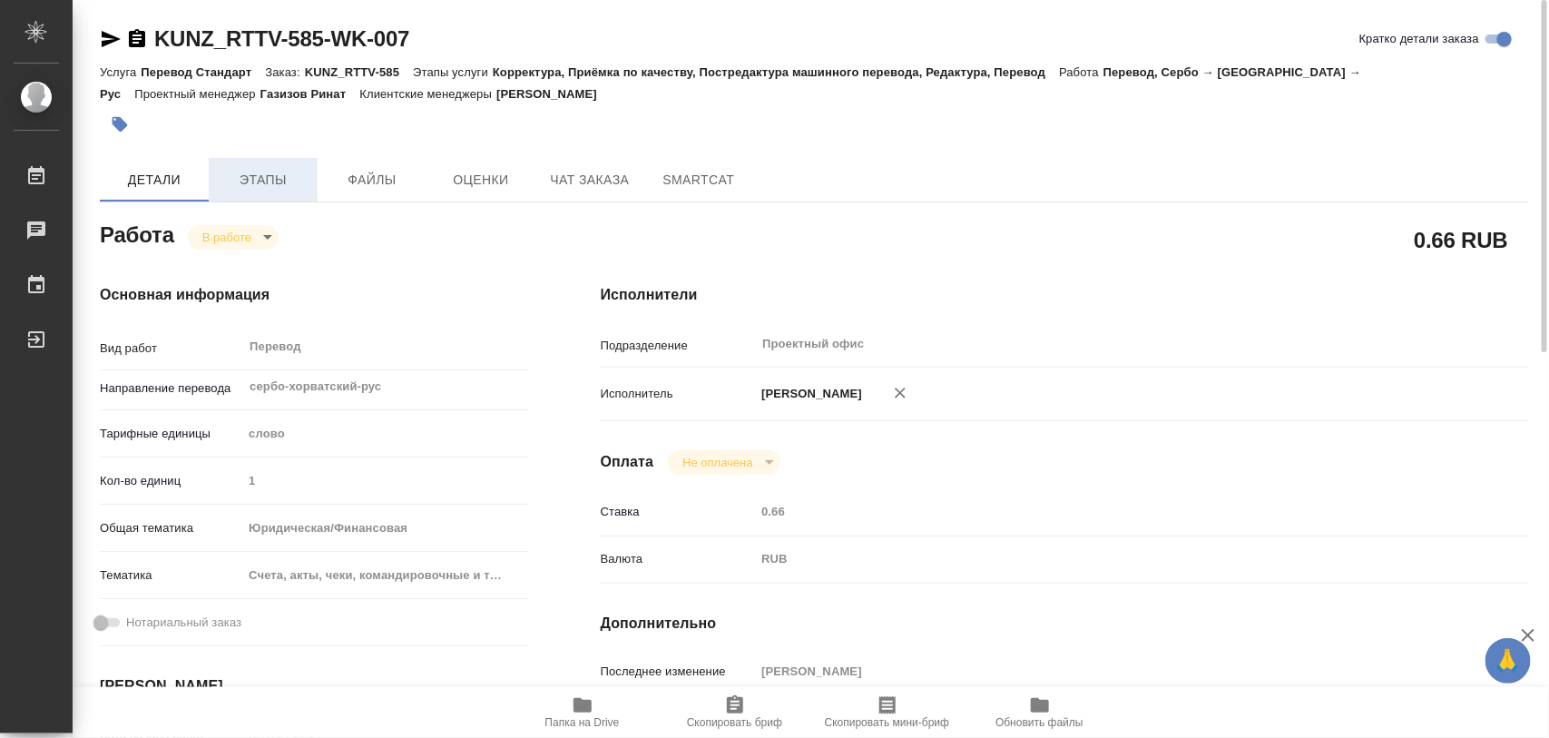
click at [263, 173] on span "Этапы" at bounding box center [263, 180] width 87 height 23
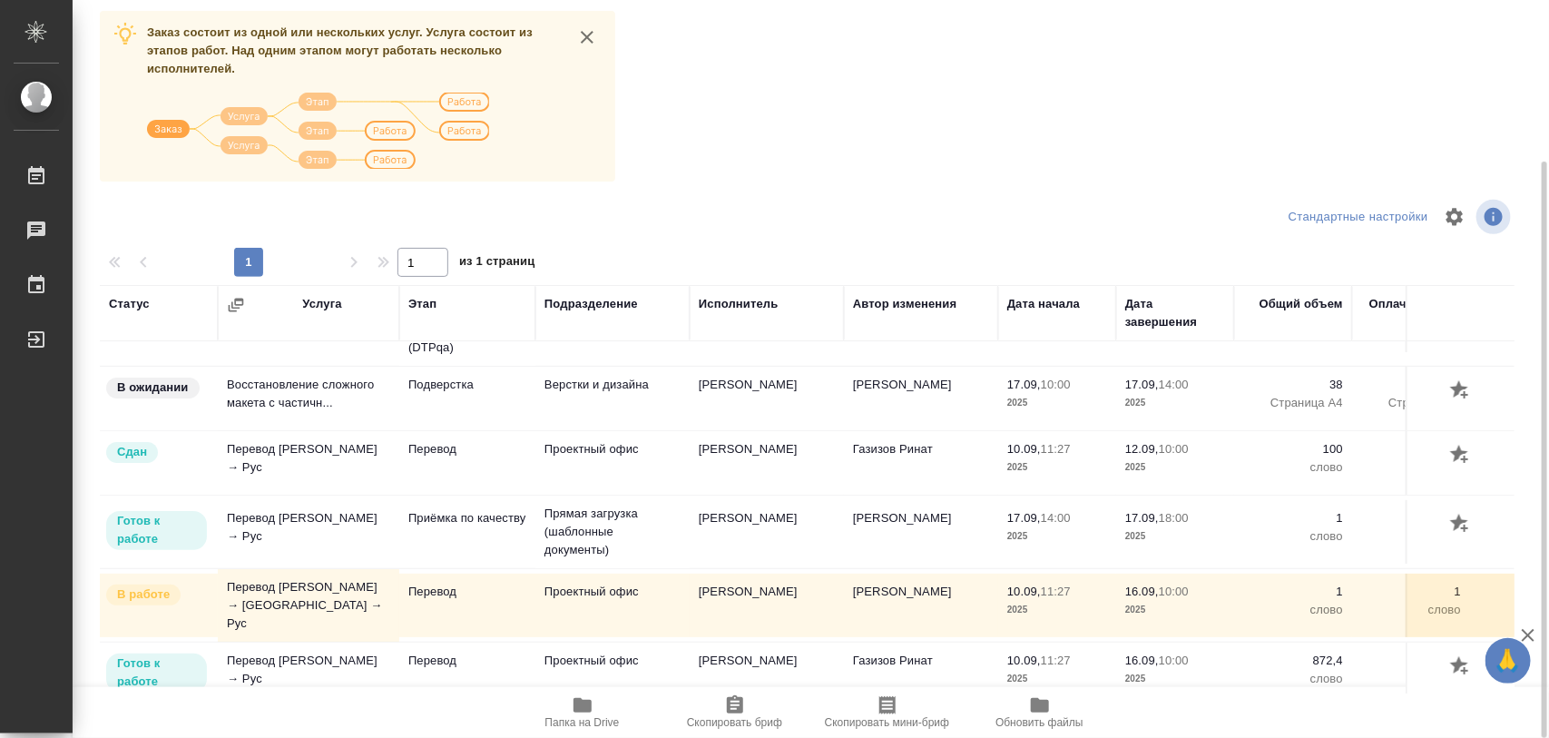
scroll to position [164, 0]
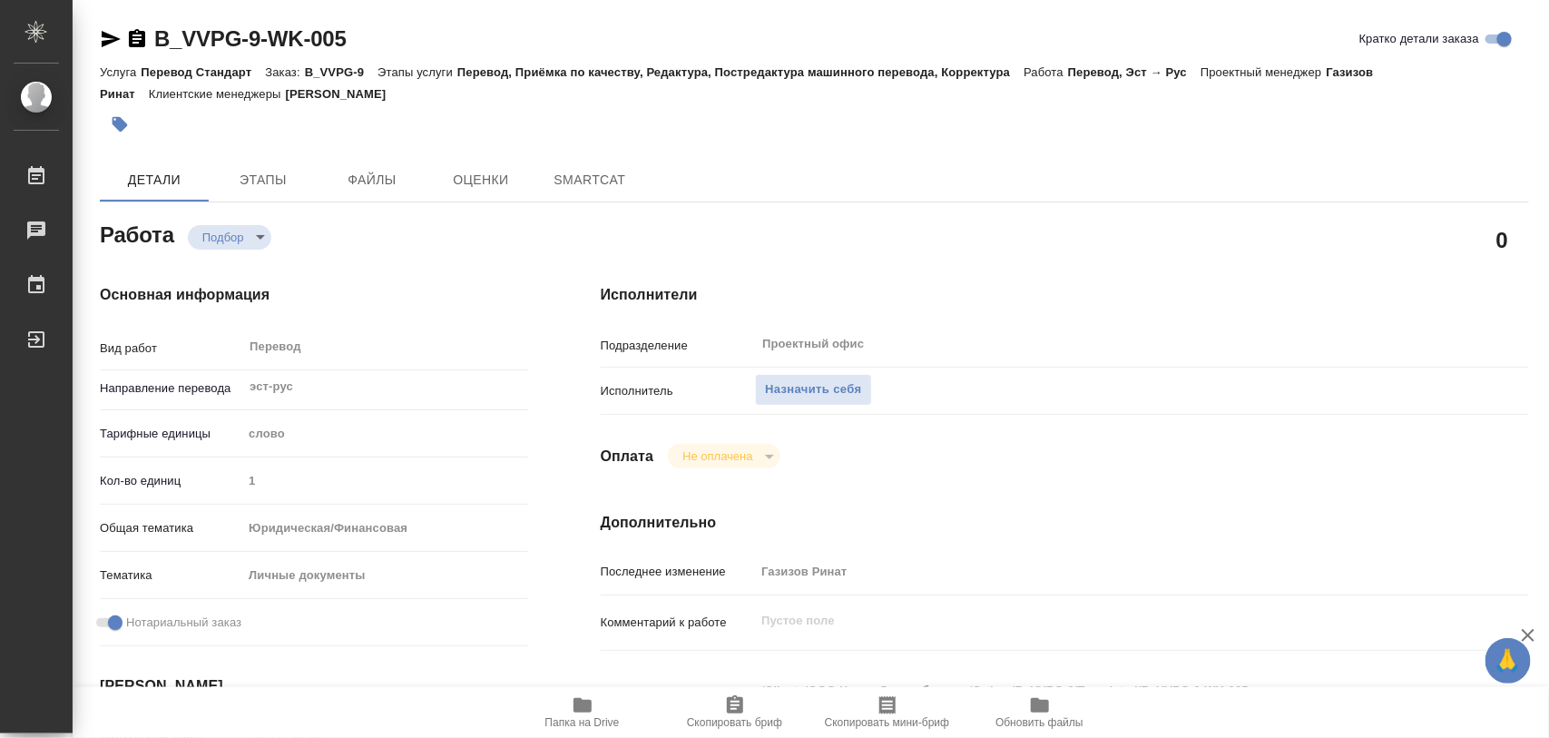
type textarea "x"
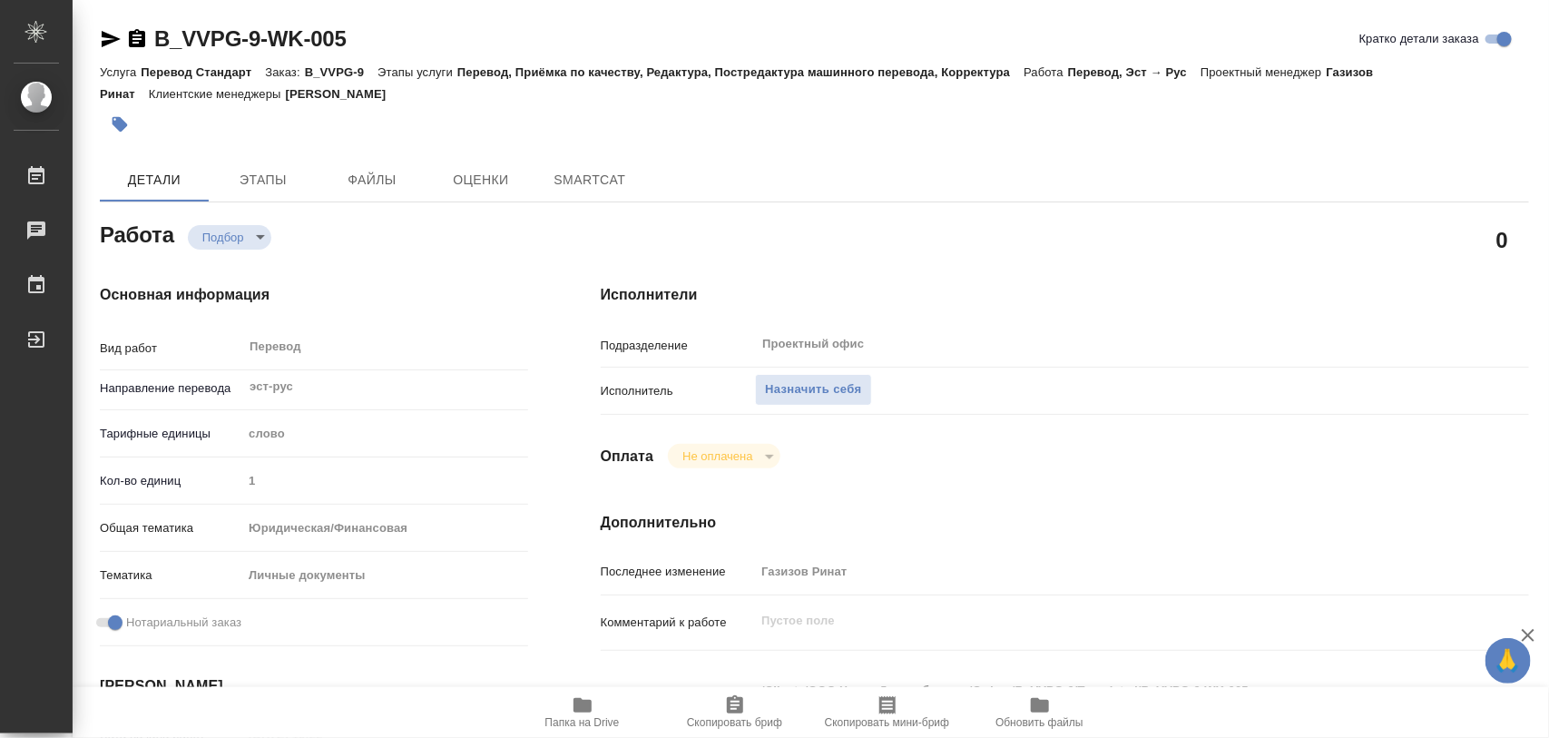
type textarea "x"
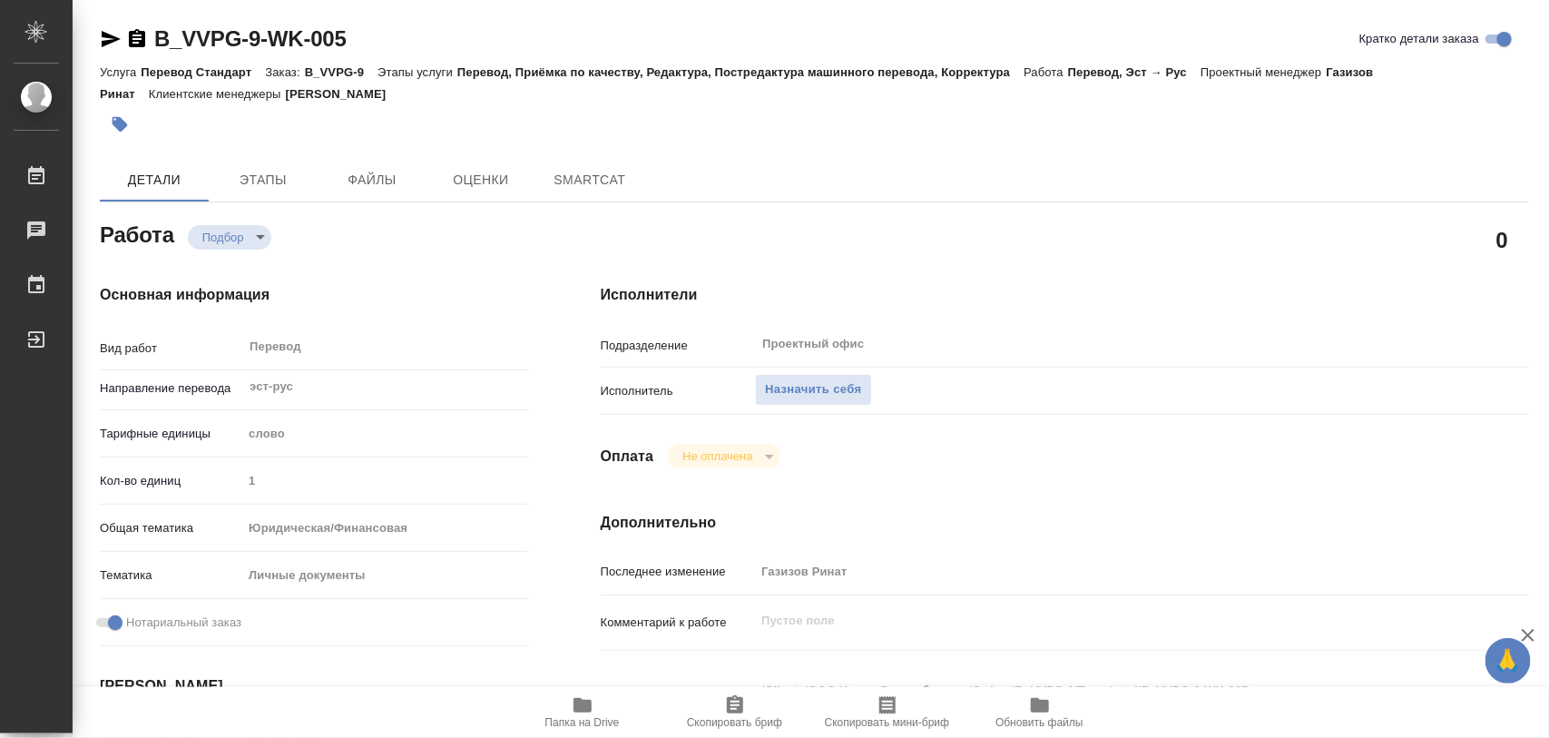
type textarea "x"
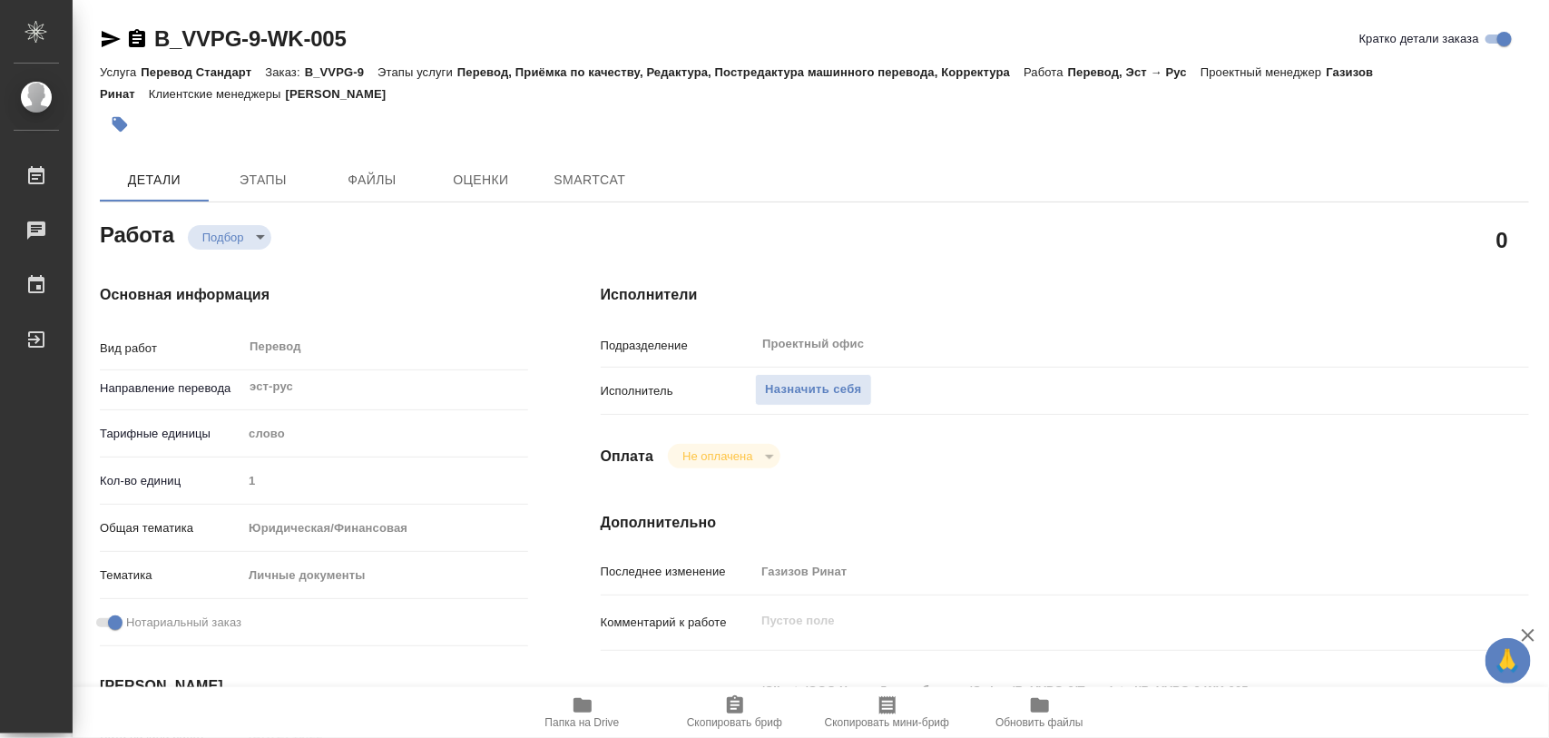
type textarea "x"
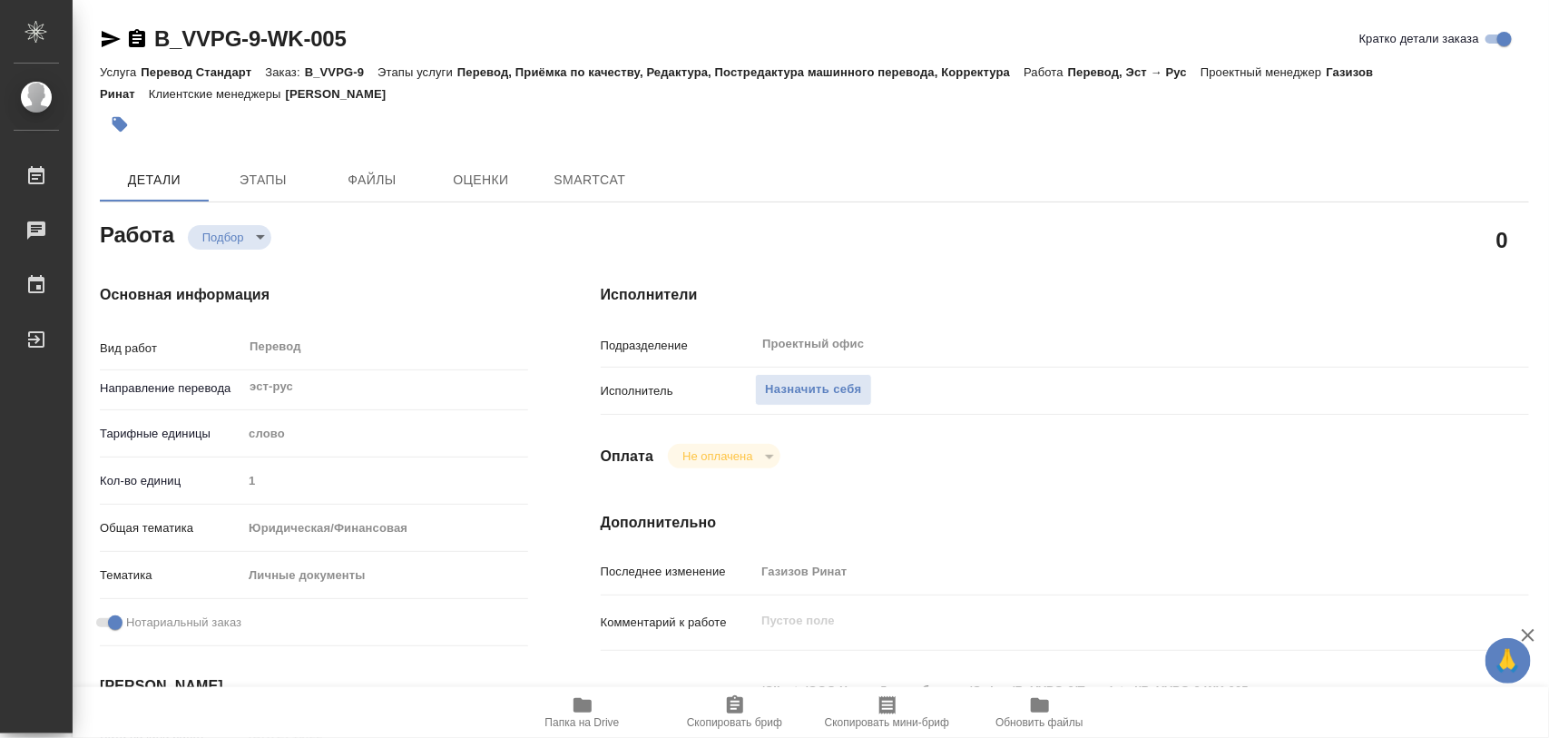
type textarea "x"
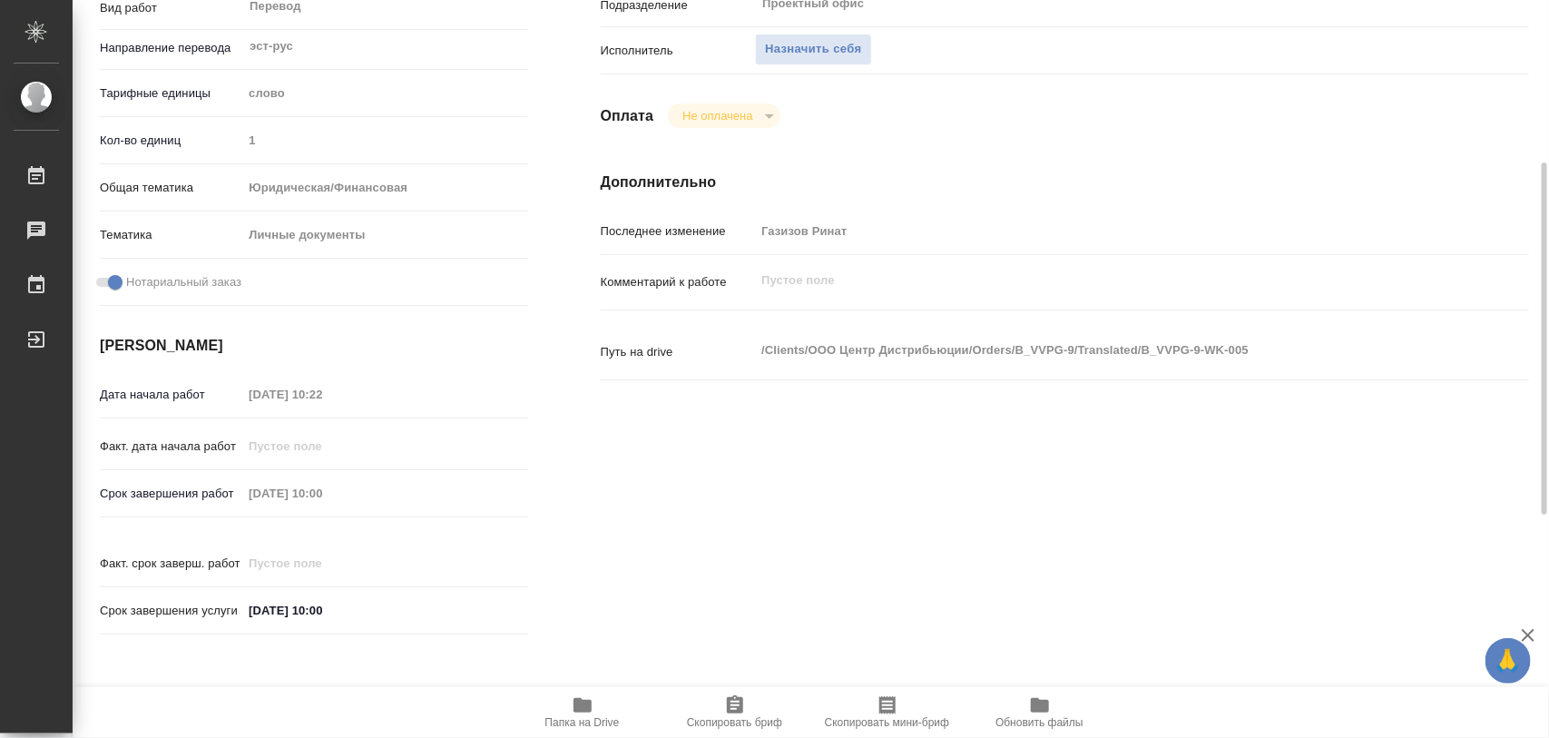
type textarea "x"
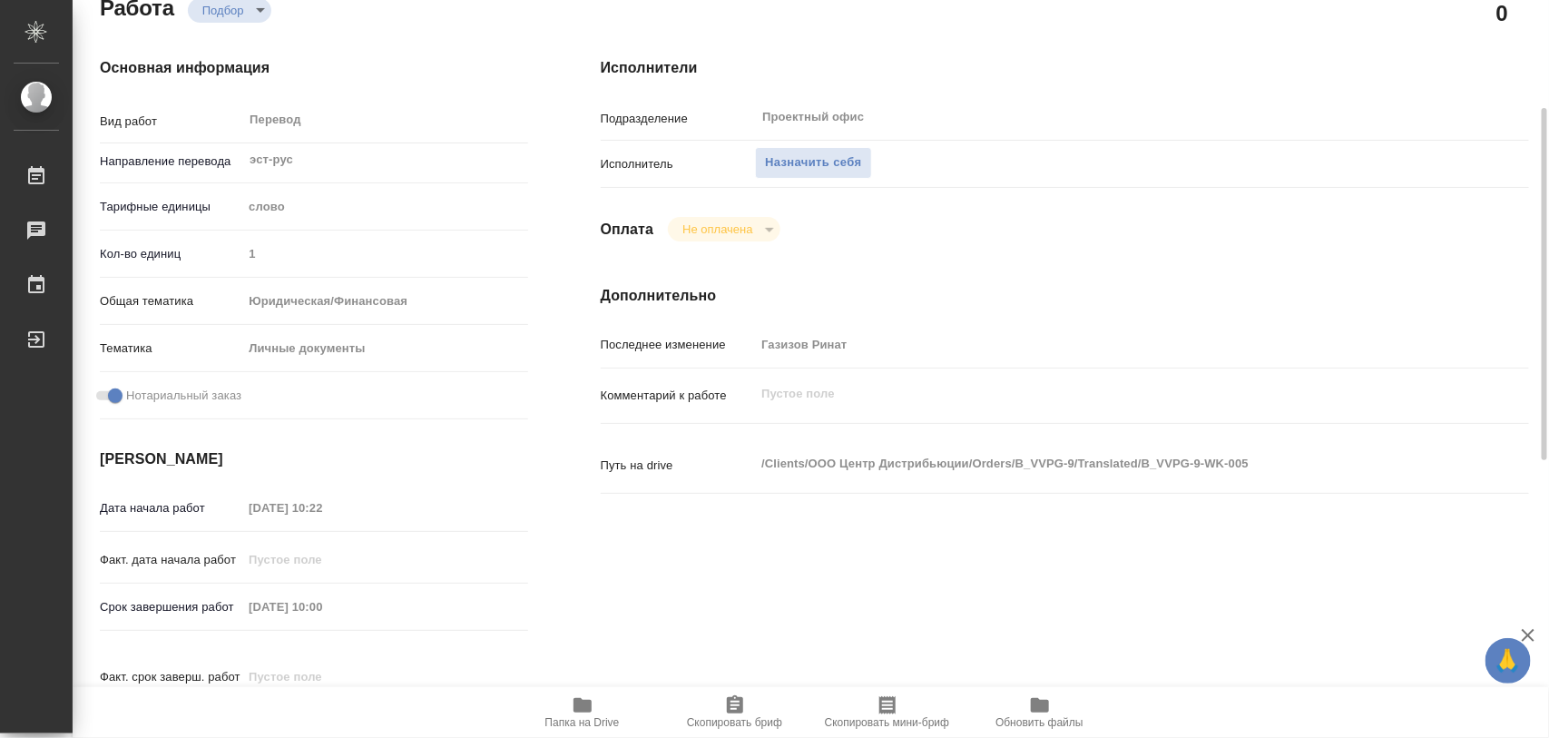
type textarea "x"
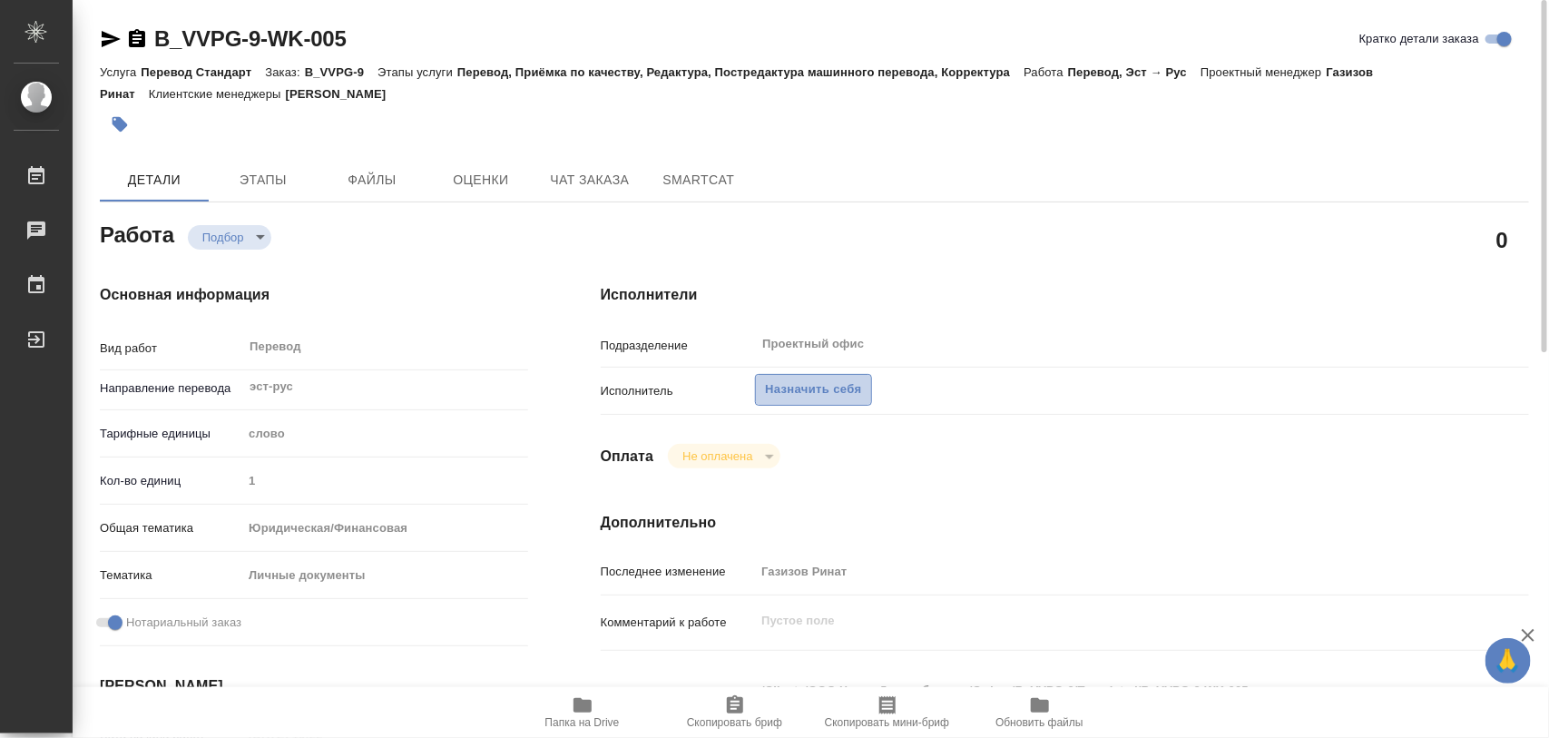
click at [849, 381] on span "Назначить себя" at bounding box center [813, 389] width 96 height 21
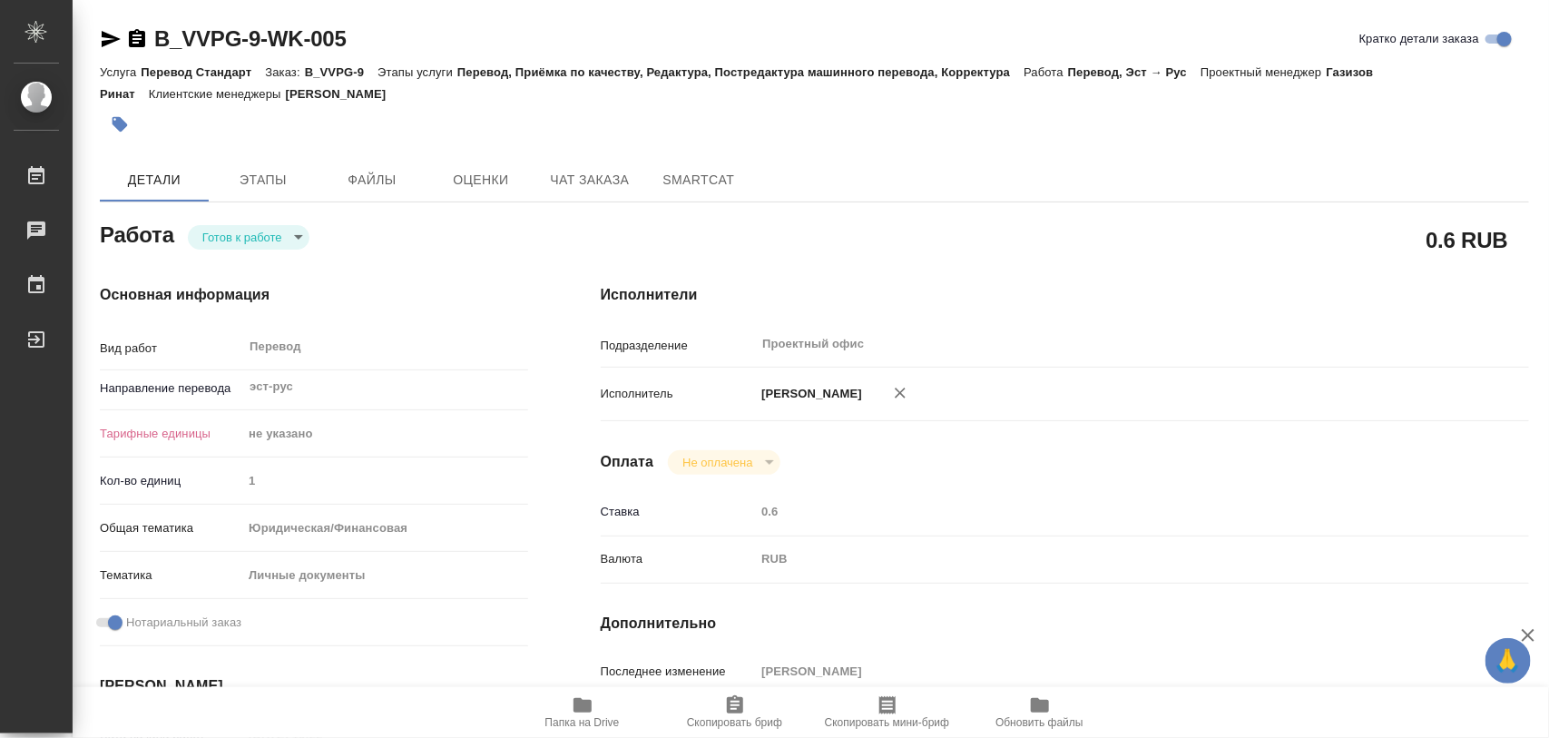
click at [300, 236] on body "🙏 .cls-1 fill:#fff; AWATERA Iglakov Maksim Работы 0 Чаты График Выйти B_VVPG-9-…" at bounding box center [774, 369] width 1549 height 738
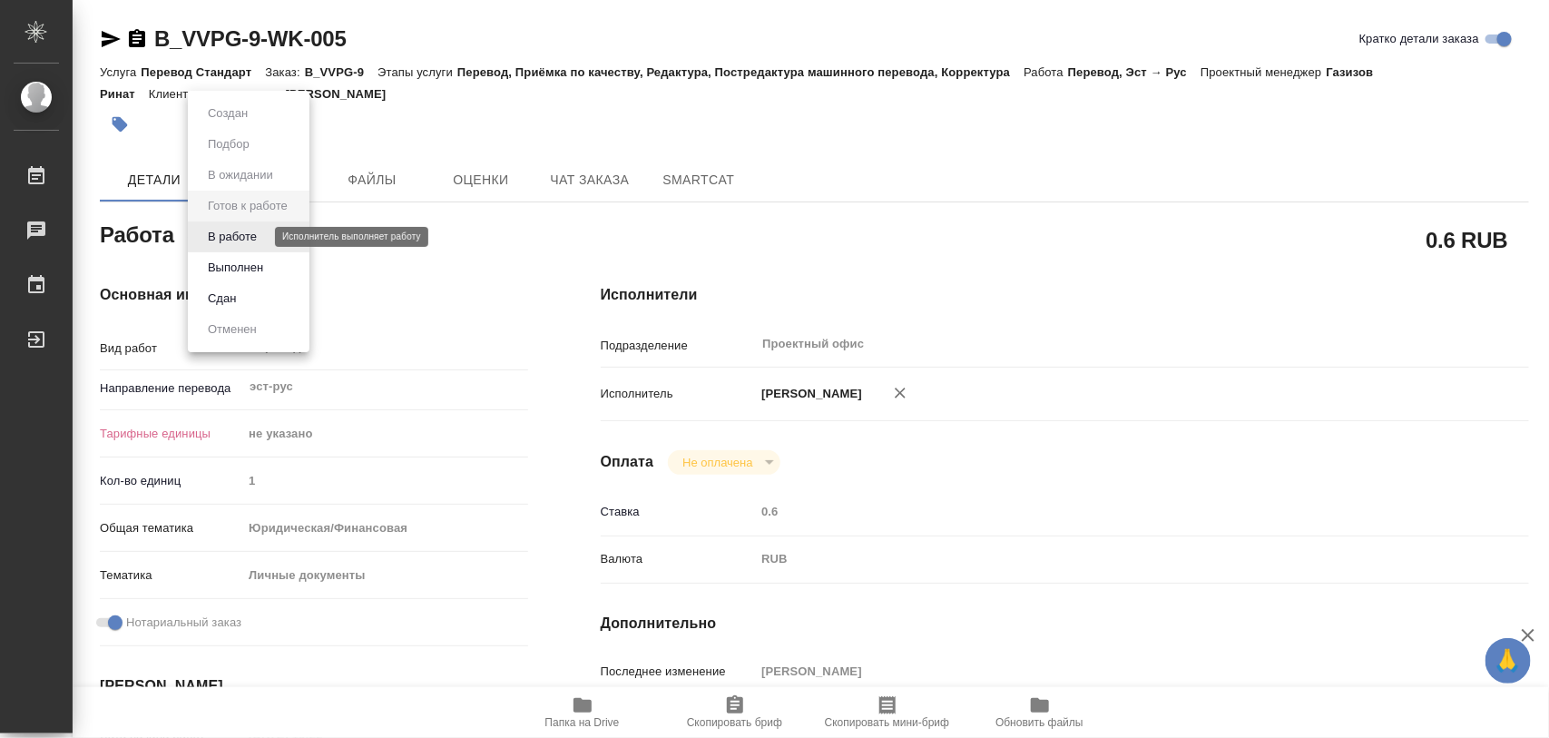
drag, startPoint x: 256, startPoint y: 238, endPoint x: 301, endPoint y: 283, distance: 64.2
click at [256, 237] on button "В работе" at bounding box center [232, 237] width 60 height 20
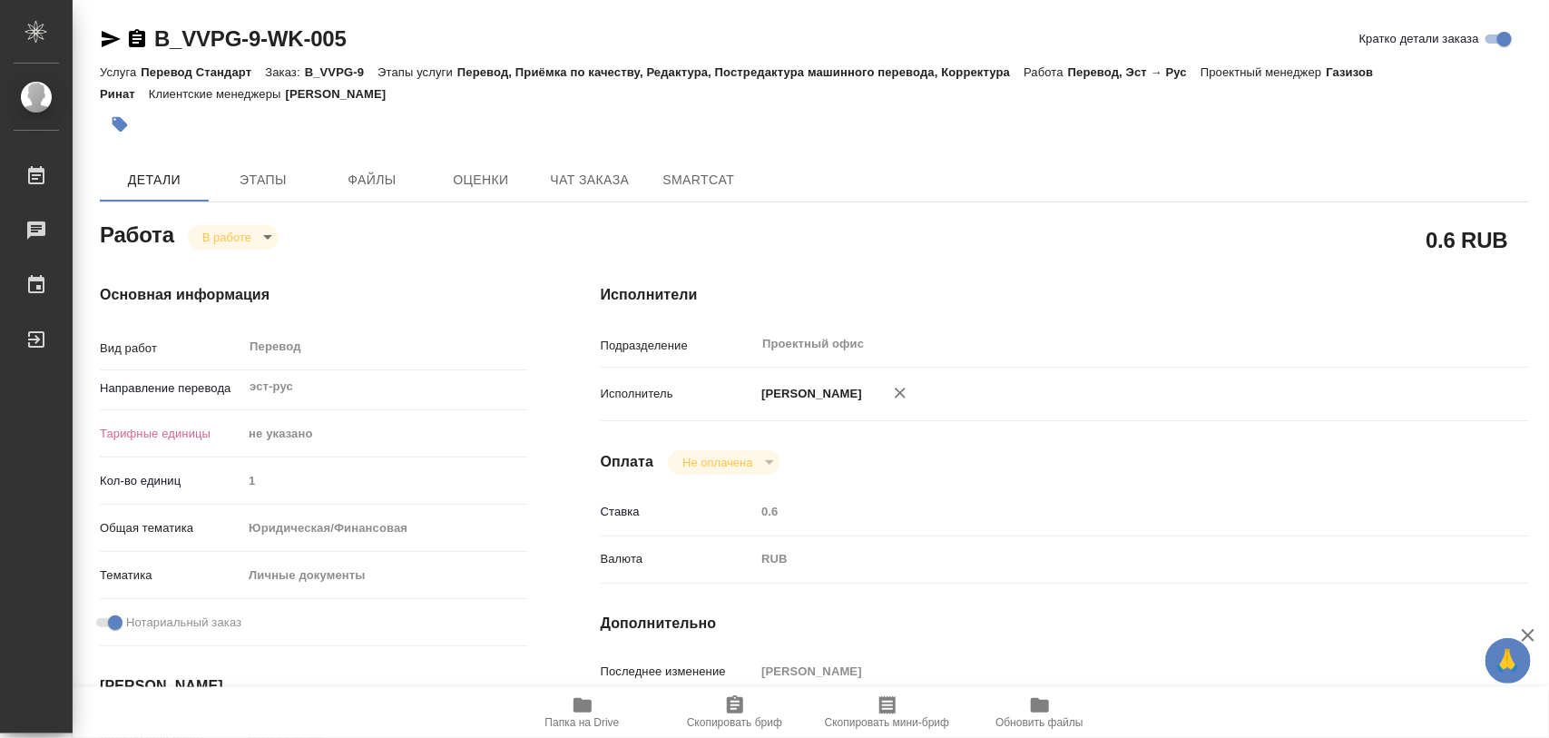
type textarea "x"
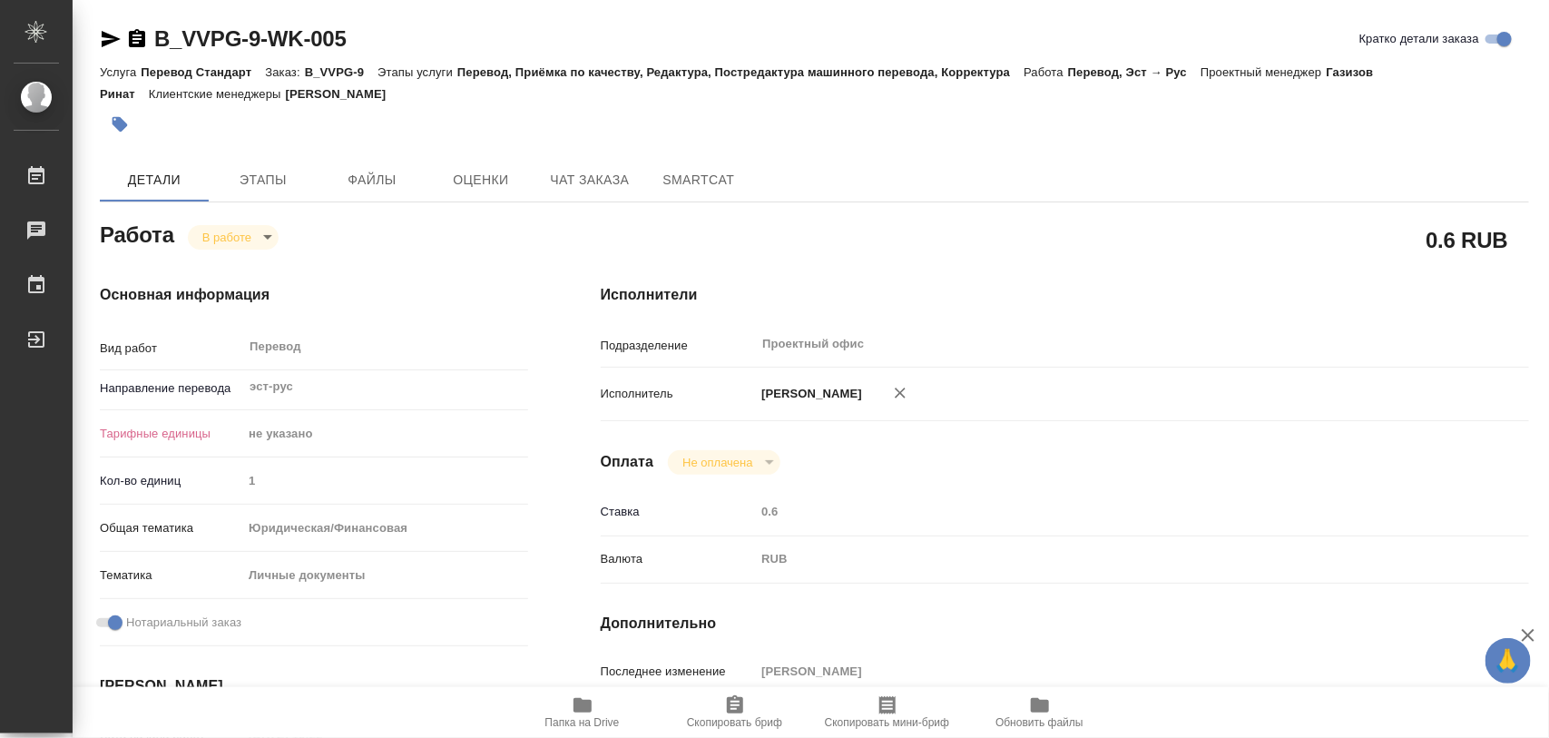
type textarea "x"
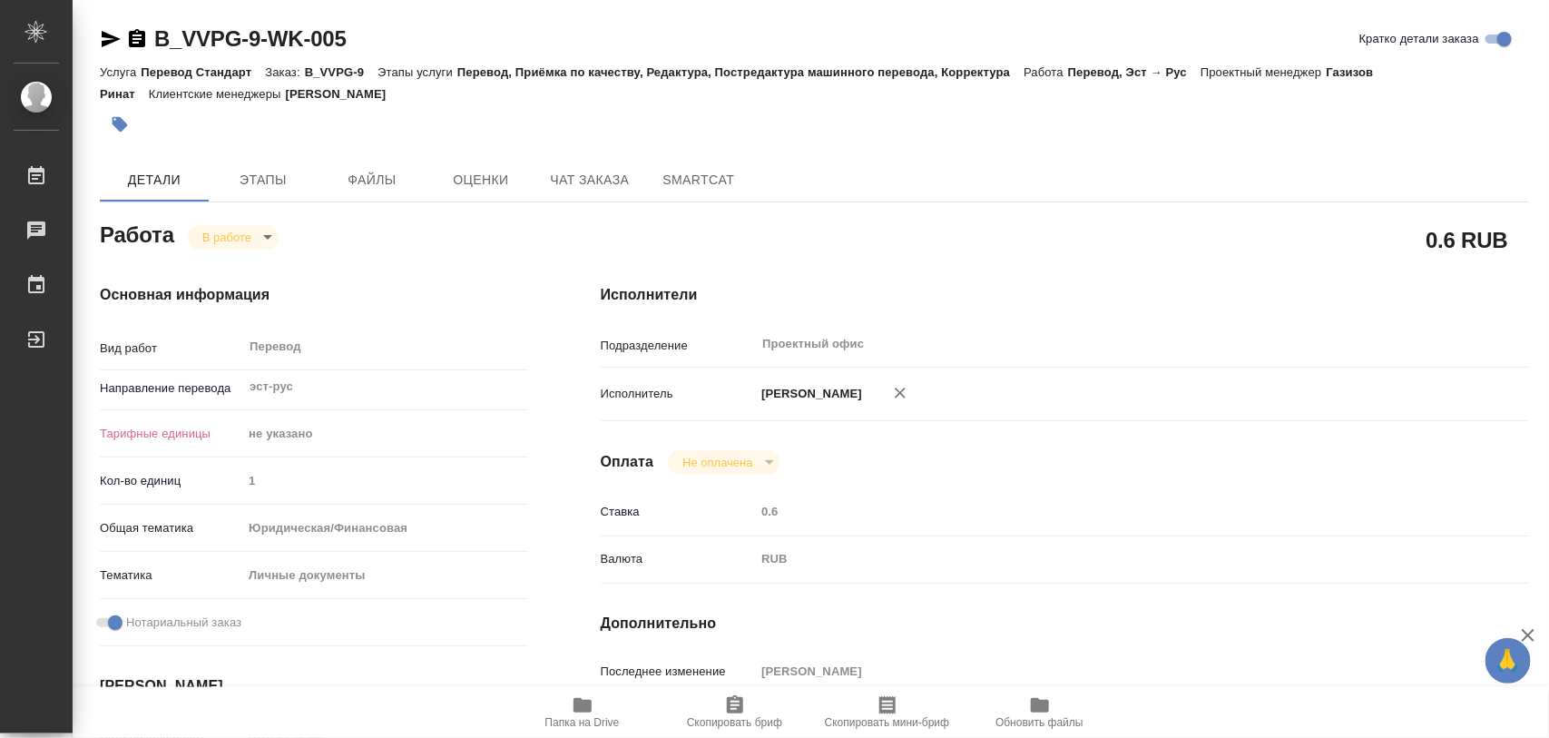
type textarea "x"
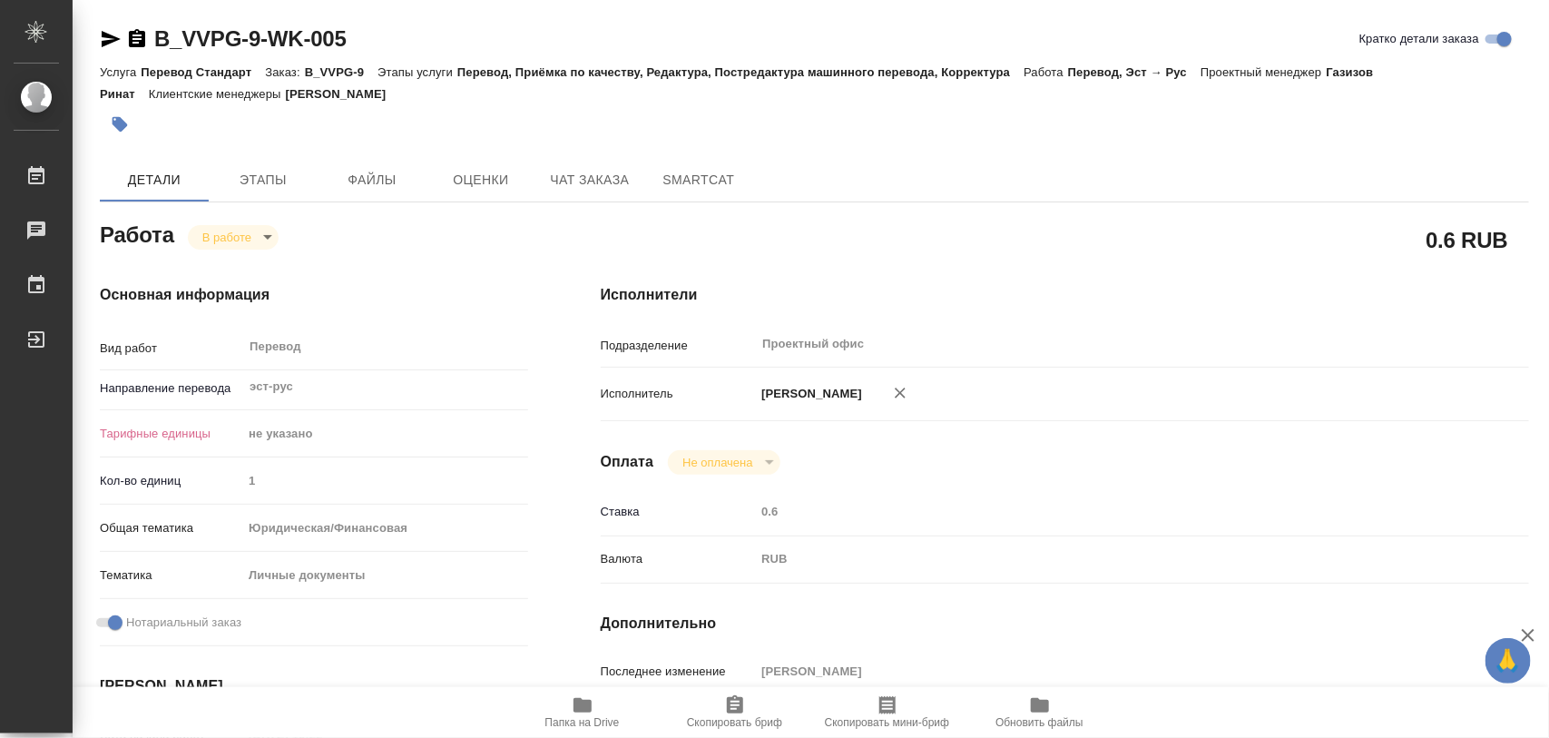
click at [570, 713] on span "Папка на Drive" at bounding box center [582, 711] width 131 height 34
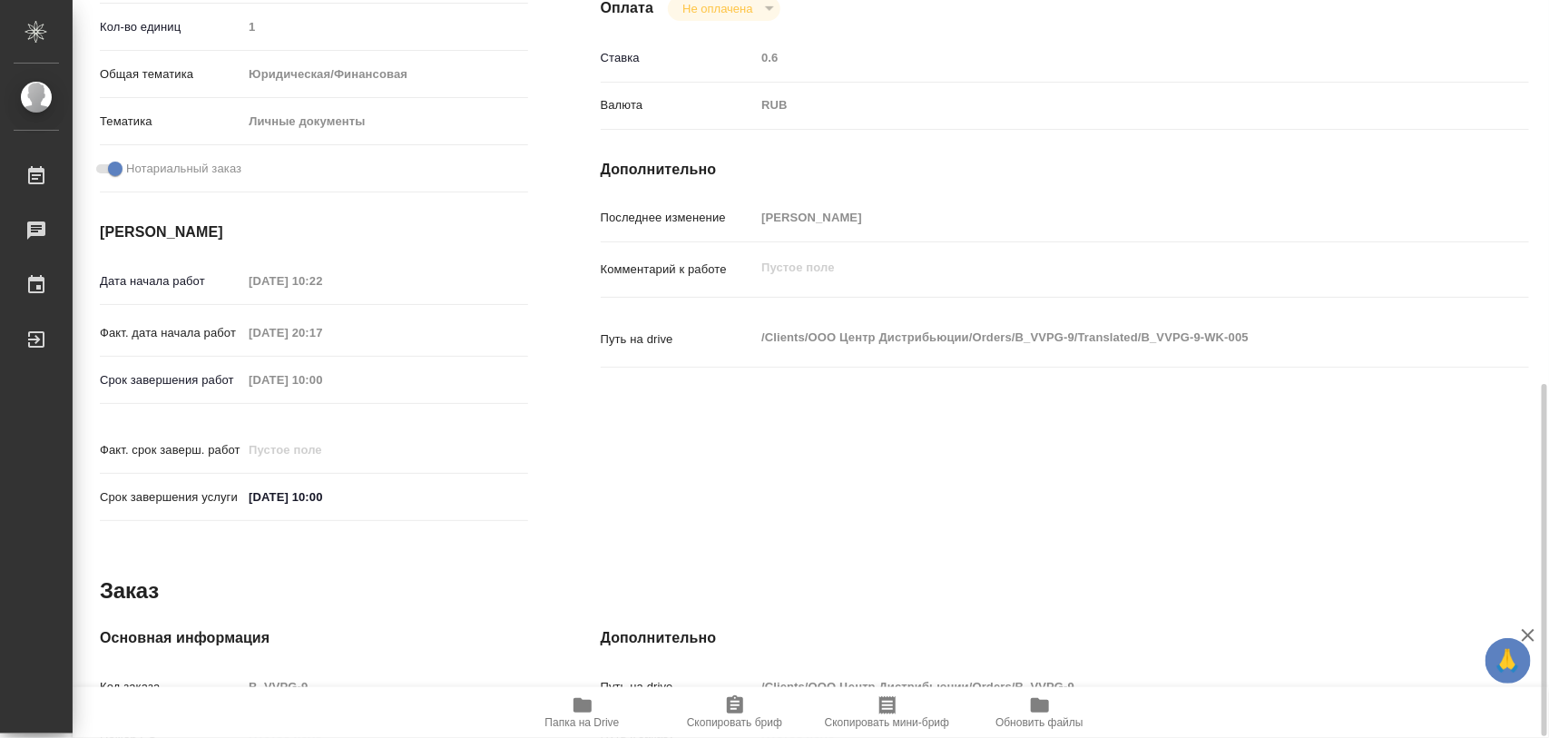
scroll to position [808, 0]
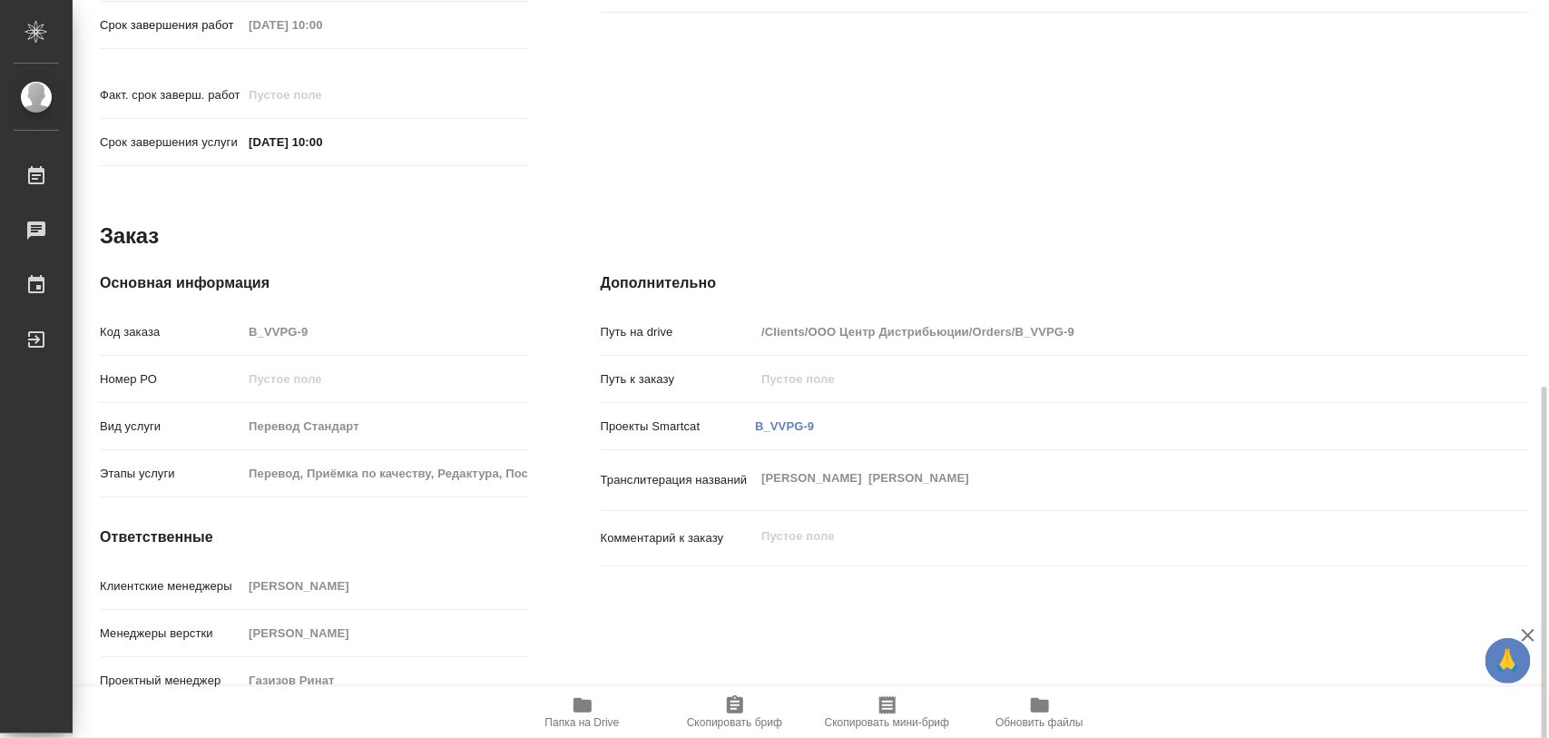
drag, startPoint x: 744, startPoint y: 715, endPoint x: 756, endPoint y: 687, distance: 30.5
click at [745, 716] on span "Скопировать бриф" at bounding box center [734, 722] width 95 height 13
